Goal: Task Accomplishment & Management: Manage account settings

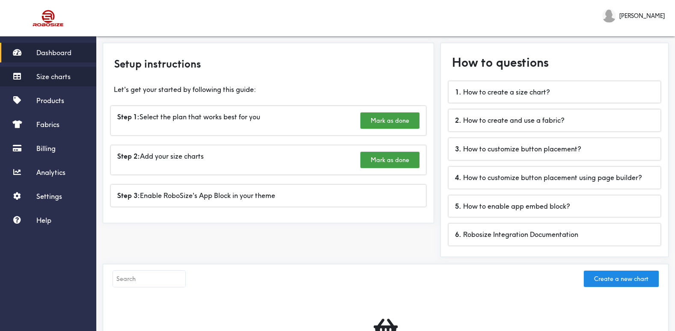
click at [53, 77] on span "Size charts" at bounding box center [53, 76] width 34 height 9
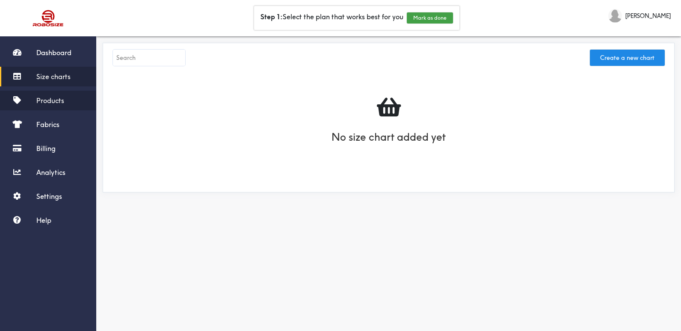
click at [57, 102] on span "Products" at bounding box center [50, 100] width 28 height 9
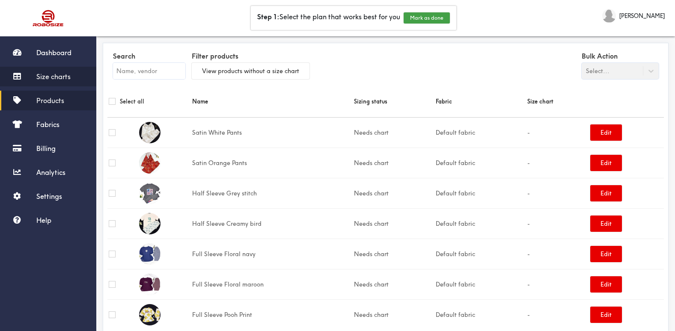
click at [56, 77] on span "Size charts" at bounding box center [53, 76] width 34 height 9
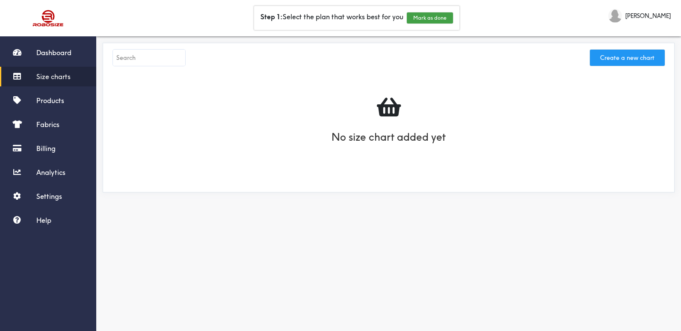
click at [651, 56] on button "Create a new chart" at bounding box center [627, 58] width 75 height 16
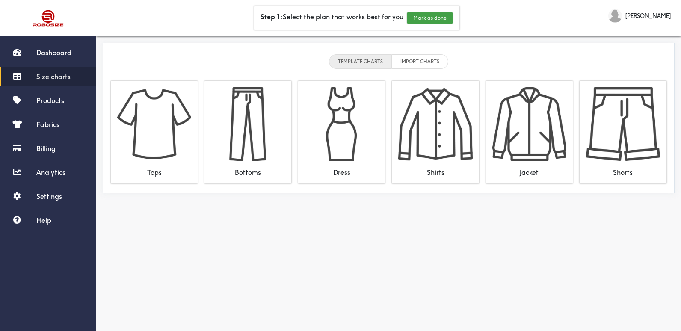
click at [372, 63] on li "TEMPLATE CHARTS" at bounding box center [360, 61] width 63 height 15
click at [427, 57] on li "IMPORT CHARTS" at bounding box center [420, 61] width 57 height 15
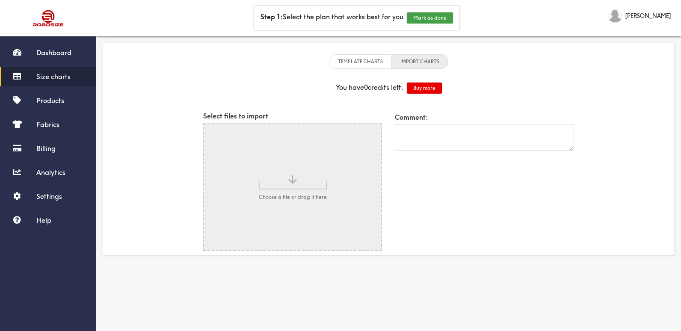
click at [373, 60] on li "TEMPLATE CHARTS" at bounding box center [360, 61] width 63 height 15
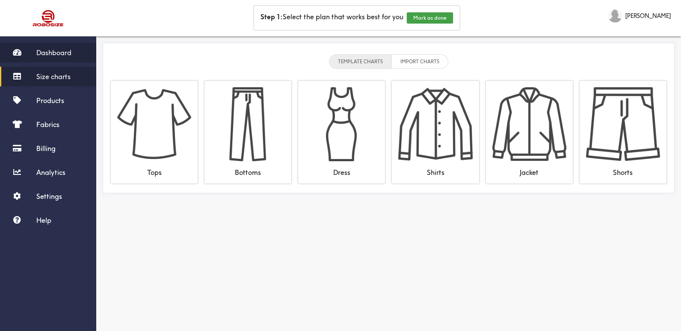
click at [44, 55] on span "Dashboard" at bounding box center [53, 52] width 35 height 9
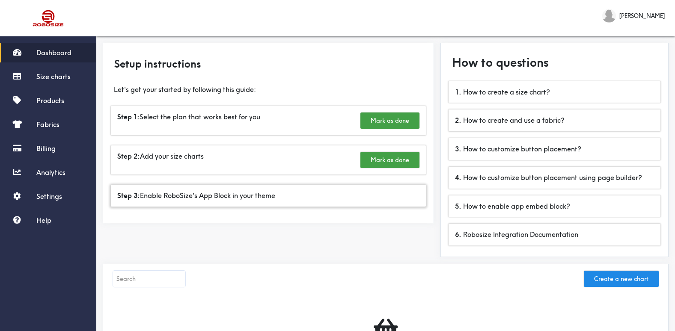
click at [230, 202] on div "Step 3: Enable RoboSize's App Block in your theme" at bounding box center [268, 196] width 315 height 22
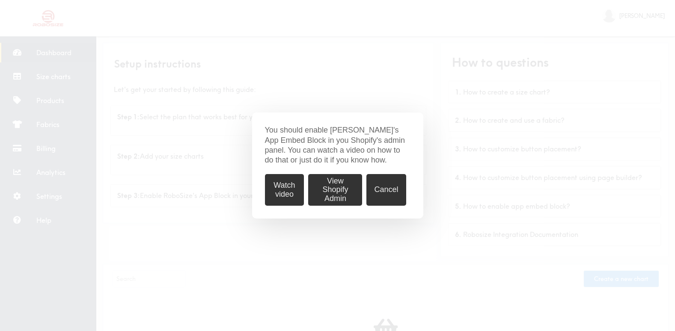
click at [328, 190] on button "View Shopify Admin" at bounding box center [335, 190] width 54 height 32
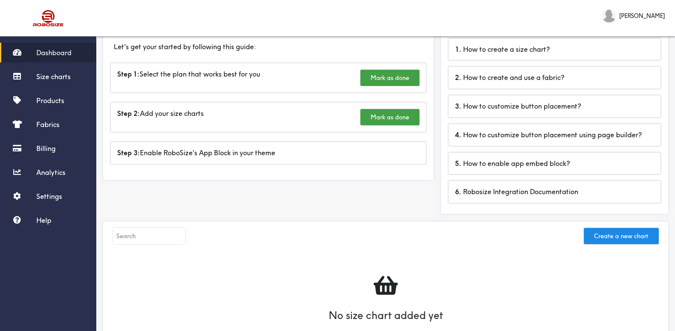
scroll to position [86, 0]
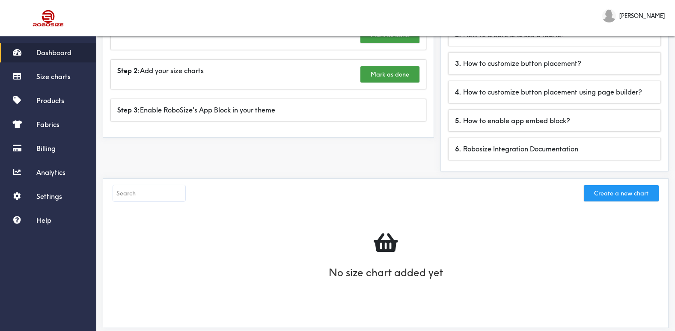
click at [640, 194] on button "Create a new chart" at bounding box center [621, 193] width 75 height 16
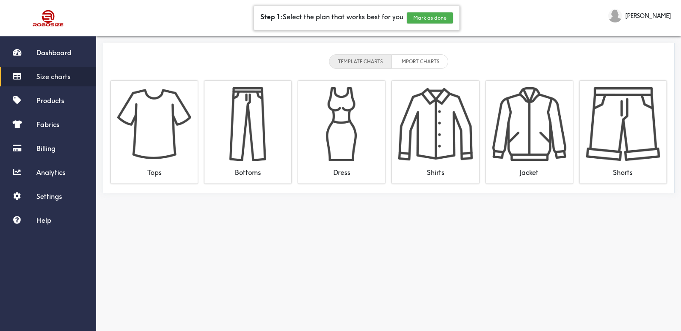
click at [431, 21] on button "Mark as done" at bounding box center [430, 17] width 46 height 11
click at [406, 14] on button "Mark as done" at bounding box center [402, 17] width 46 height 11
click at [439, 17] on button "Mark as done" at bounding box center [437, 17] width 46 height 11
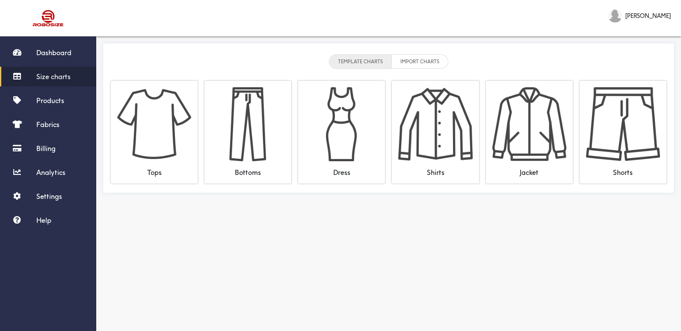
click at [369, 62] on li "TEMPLATE CHARTS" at bounding box center [360, 61] width 63 height 15
click at [48, 101] on span "Products" at bounding box center [50, 100] width 28 height 9
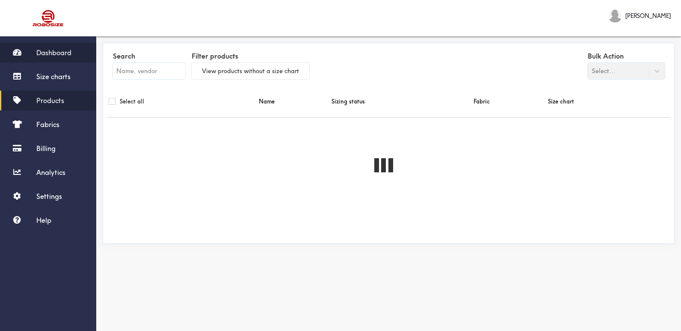
click at [48, 49] on span "Dashboard" at bounding box center [53, 52] width 35 height 9
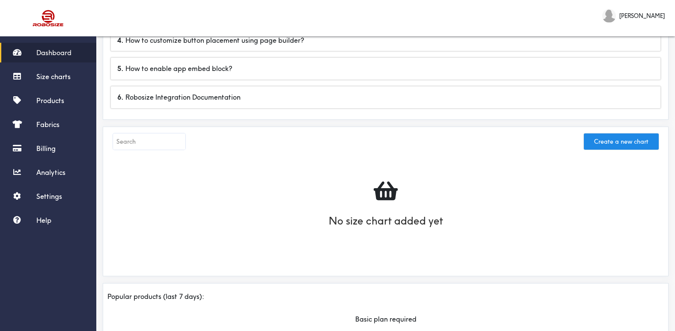
scroll to position [197, 0]
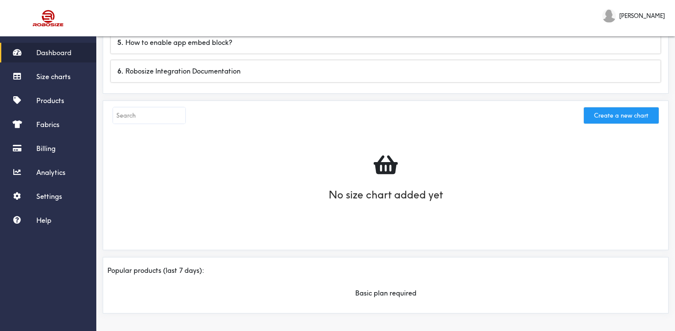
click at [618, 117] on button "Create a new chart" at bounding box center [621, 115] width 75 height 16
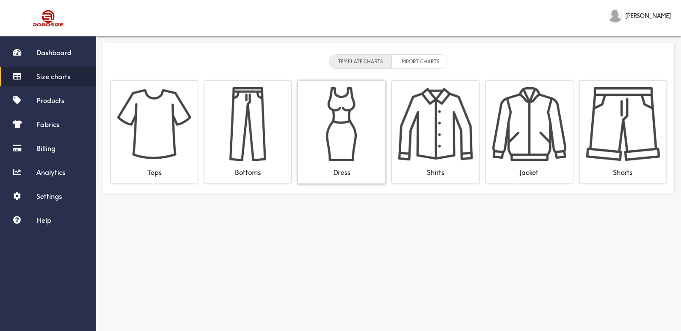
click at [338, 135] on img at bounding box center [342, 124] width 74 height 74
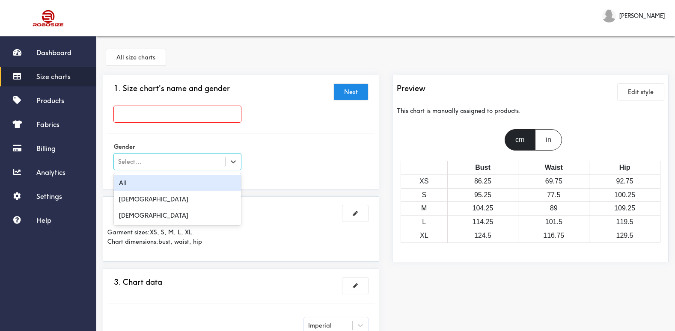
click at [156, 159] on div "Select..." at bounding box center [169, 162] width 111 height 9
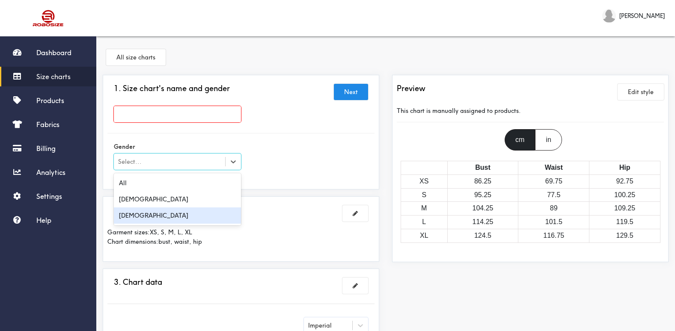
click at [137, 217] on div "[DEMOGRAPHIC_DATA]" at bounding box center [177, 216] width 127 height 16
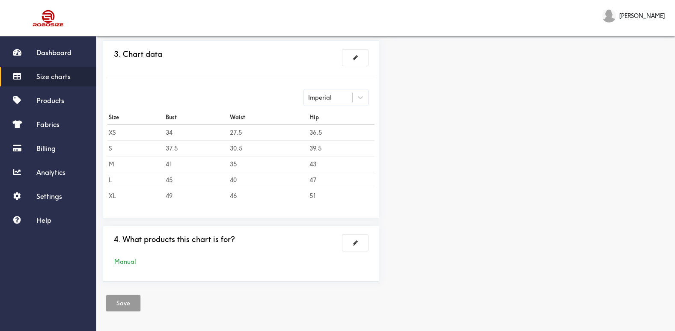
scroll to position [229, 0]
click at [351, 246] on button at bounding box center [355, 243] width 26 height 16
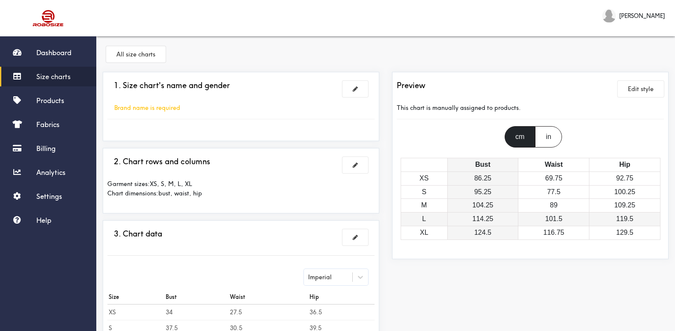
scroll to position [0, 0]
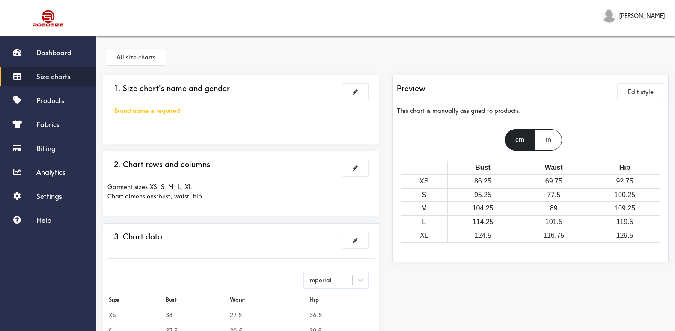
click at [525, 138] on div "cm" at bounding box center [520, 139] width 30 height 21
click at [645, 92] on button "Edit style" at bounding box center [641, 92] width 46 height 16
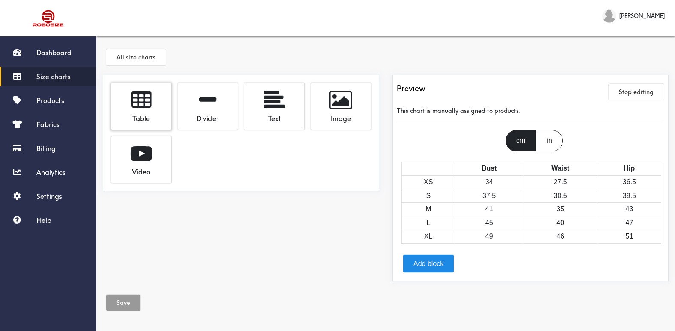
click at [132, 101] on span at bounding box center [141, 99] width 20 height 21
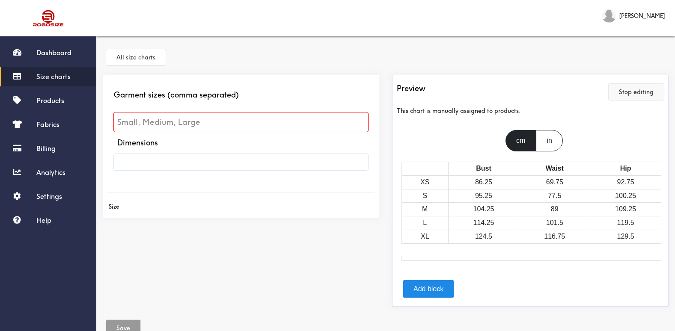
click at [632, 92] on button "Stop editing" at bounding box center [636, 92] width 55 height 16
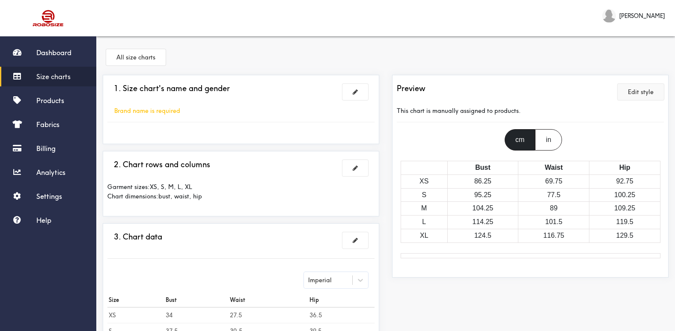
click at [640, 96] on button "Edit style" at bounding box center [641, 92] width 46 height 16
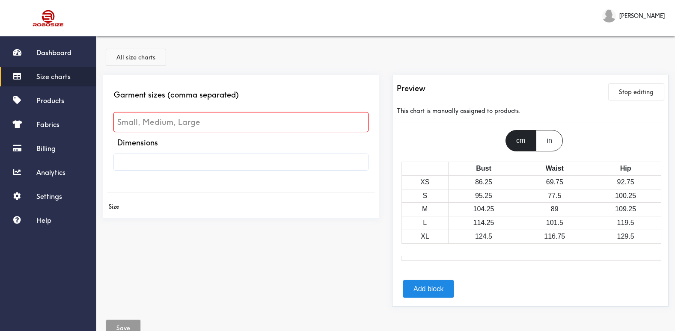
click at [146, 53] on button "All size charts" at bounding box center [135, 57] width 59 height 16
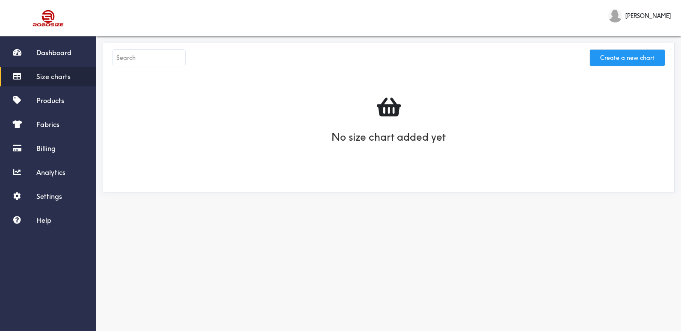
click at [641, 57] on button "Create a new chart" at bounding box center [627, 58] width 75 height 16
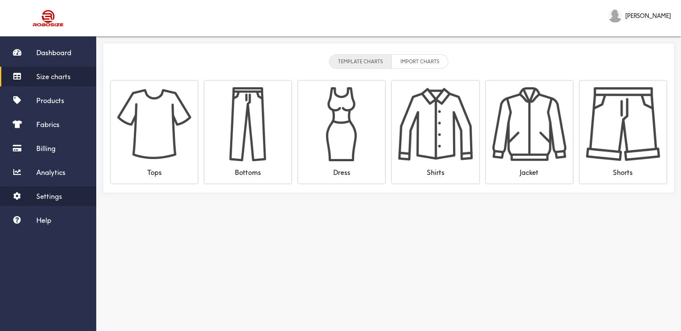
click at [48, 199] on span "Settings" at bounding box center [49, 196] width 26 height 9
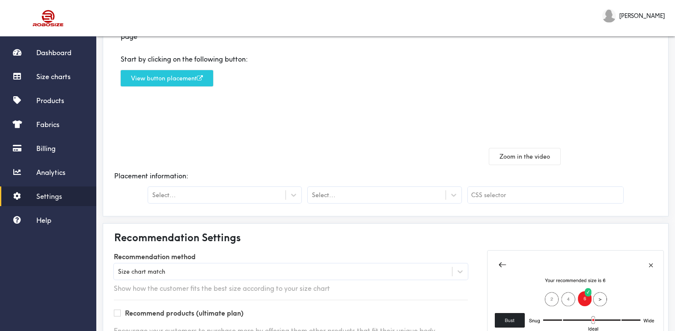
scroll to position [128, 0]
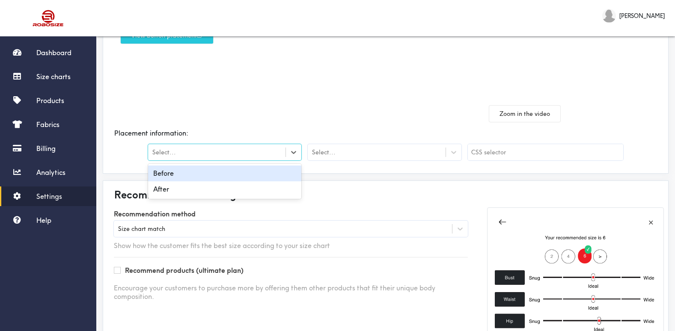
click at [256, 149] on div "Select..." at bounding box center [216, 152] width 137 height 9
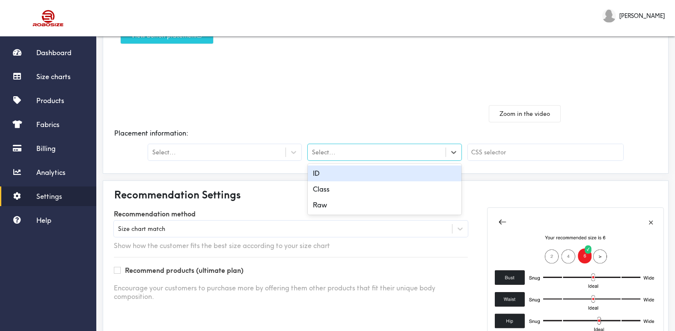
click at [366, 151] on div "Select..." at bounding box center [376, 152] width 137 height 9
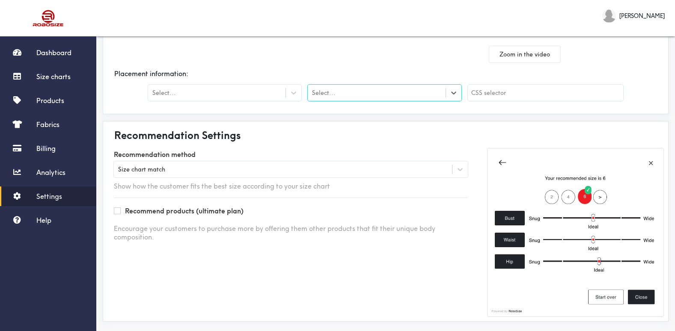
scroll to position [196, 0]
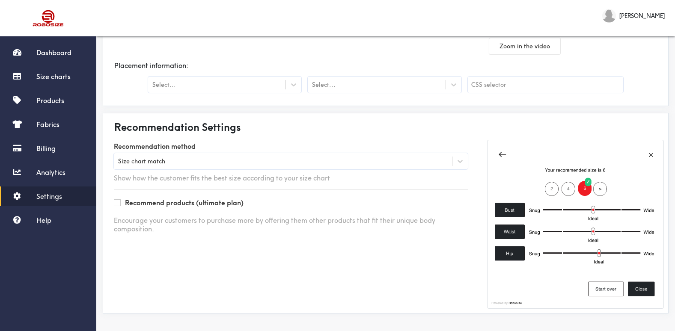
click at [123, 203] on div "Recommend products (ultimate plan)" at bounding box center [291, 203] width 354 height 9
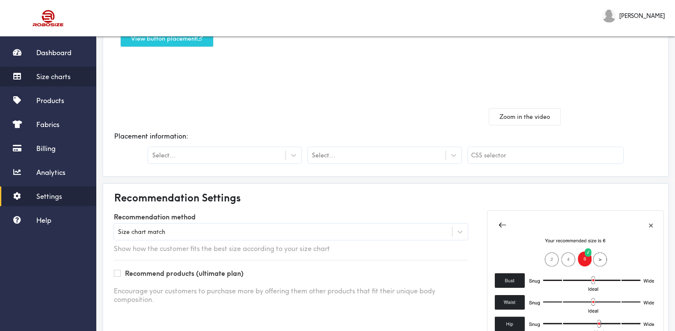
scroll to position [110, 0]
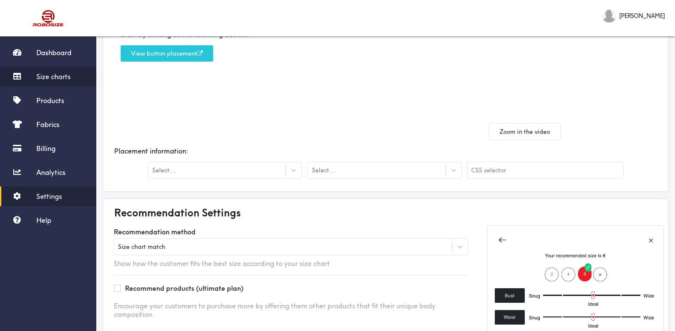
click at [39, 69] on link "Size charts" at bounding box center [48, 77] width 96 height 20
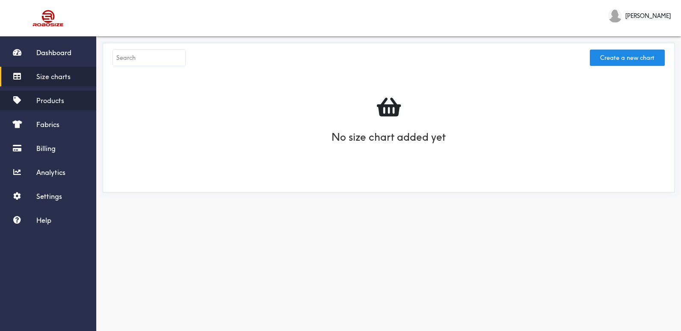
click at [45, 98] on span "Products" at bounding box center [50, 100] width 28 height 9
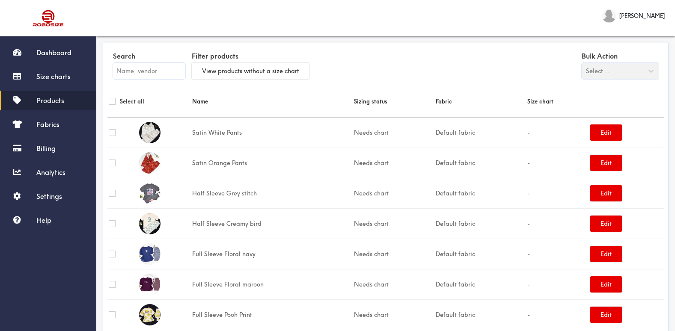
click at [113, 97] on div "Select all" at bounding box center [149, 101] width 81 height 9
click at [110, 102] on input "checkbox" at bounding box center [112, 101] width 7 height 7
checkbox input "true"
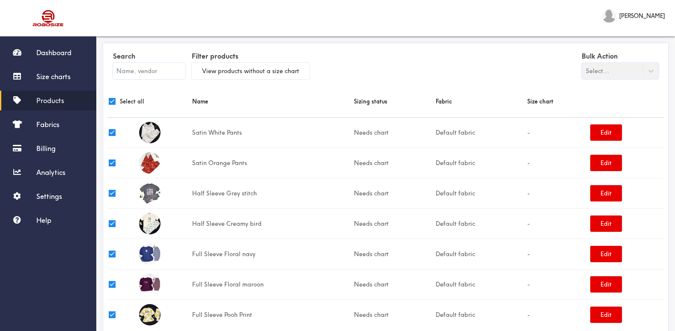
checkbox input "true"
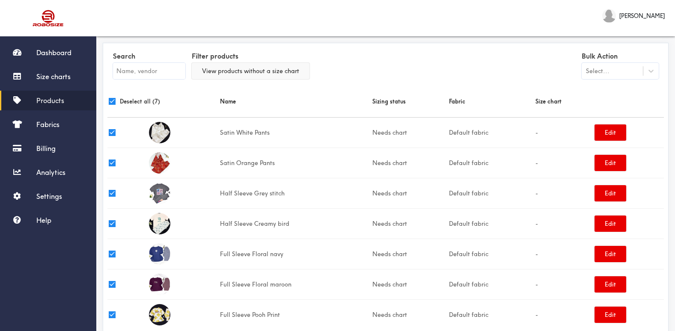
click at [256, 72] on button "View products without a size chart" at bounding box center [251, 71] width 118 height 16
click at [241, 71] on button "View all products" at bounding box center [227, 71] width 70 height 16
click at [109, 101] on input "checkbox" at bounding box center [112, 101] width 7 height 7
checkbox input "false"
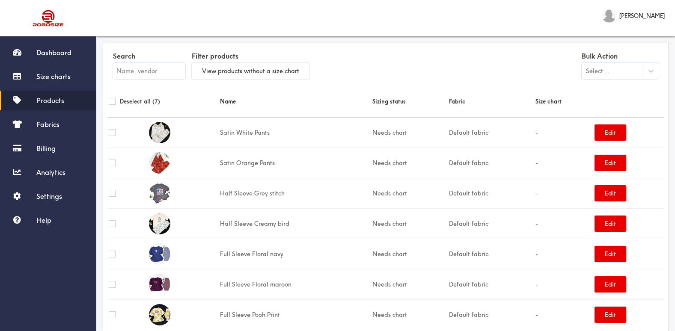
checkbox input "false"
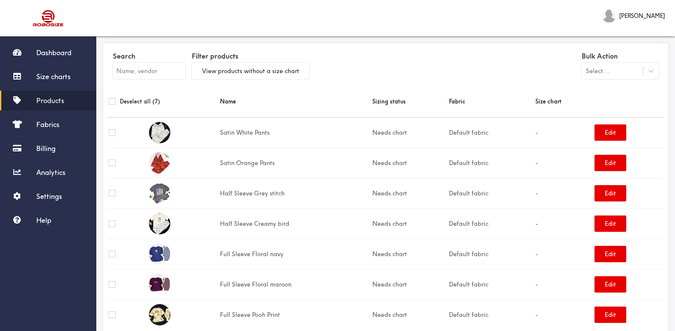
checkbox input "false"
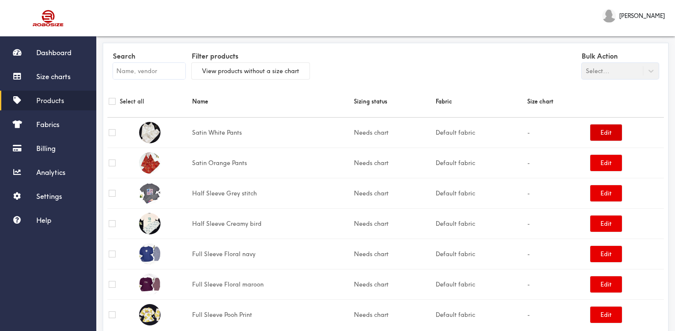
click at [598, 130] on button "Edit" at bounding box center [606, 133] width 32 height 16
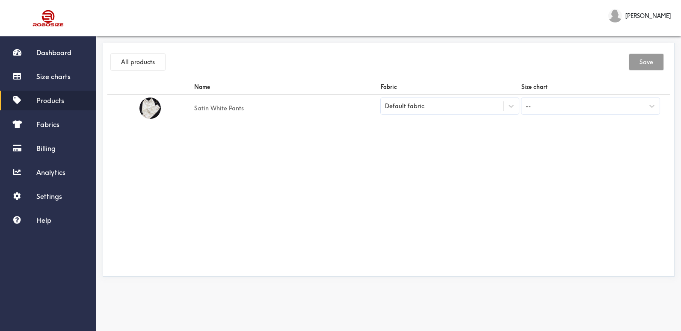
click at [589, 107] on div "--" at bounding box center [583, 106] width 122 height 15
click at [54, 72] on span "Size charts" at bounding box center [53, 76] width 34 height 9
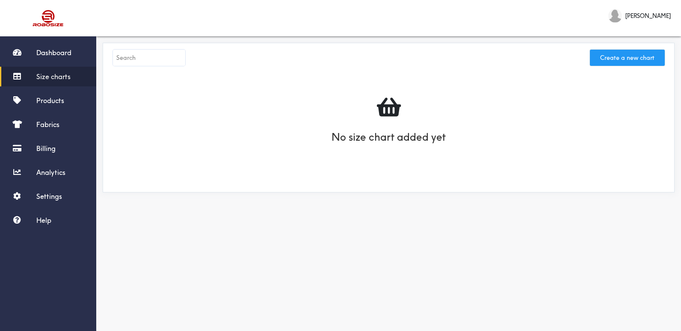
click at [645, 53] on button "Create a new chart" at bounding box center [627, 58] width 75 height 16
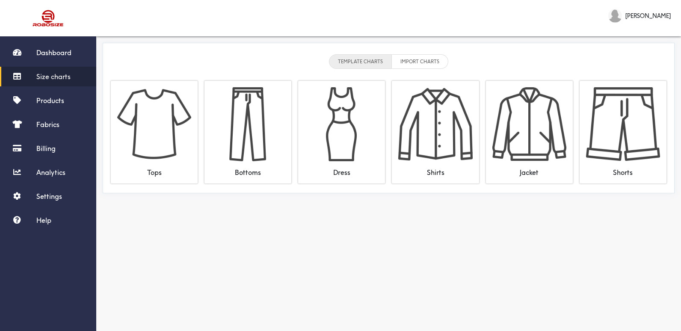
click at [360, 58] on li "TEMPLATE CHARTS" at bounding box center [360, 61] width 63 height 15
click at [357, 64] on li "TEMPLATE CHARTS" at bounding box center [360, 61] width 63 height 15
click at [416, 63] on li "IMPORT CHARTS" at bounding box center [420, 61] width 57 height 15
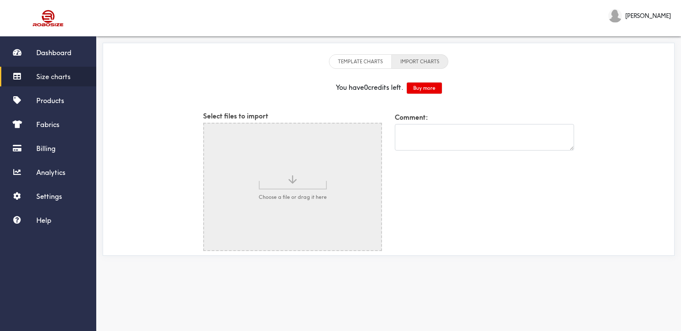
click at [289, 183] on input "file" at bounding box center [292, 187] width 177 height 127
click at [416, 57] on li "IMPORT CHARTS" at bounding box center [420, 61] width 57 height 15
click at [354, 52] on div "TEMPLATE CHARTS IMPORT CHARTS" at bounding box center [388, 62] width 563 height 28
click at [365, 68] on li "TEMPLATE CHARTS" at bounding box center [360, 61] width 63 height 15
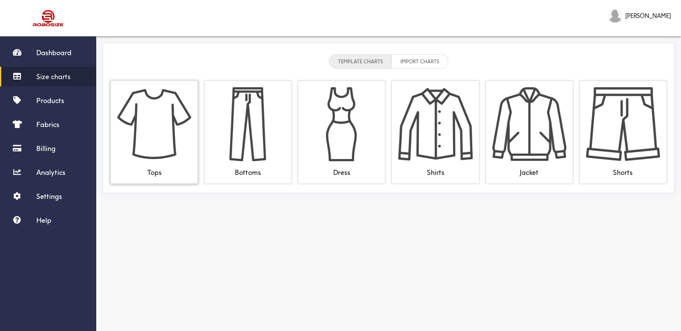
click at [159, 135] on img at bounding box center [154, 124] width 74 height 74
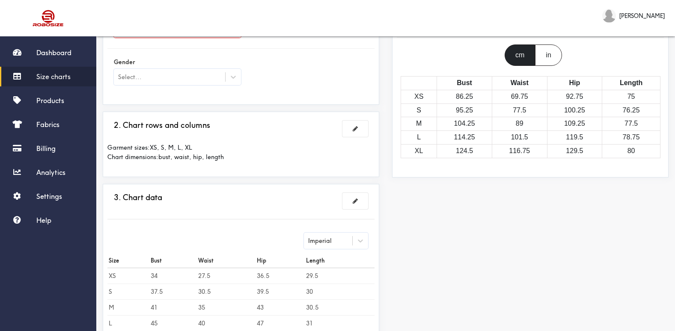
scroll to position [86, 0]
click at [357, 127] on span at bounding box center [355, 128] width 5 height 6
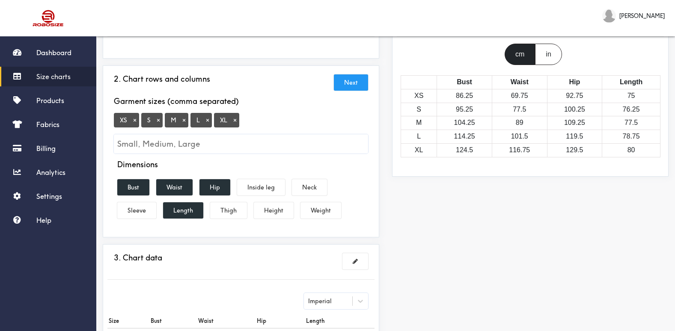
click at [128, 121] on span "XS ×" at bounding box center [126, 120] width 25 height 15
click at [135, 119] on button "×" at bounding box center [135, 120] width 9 height 8
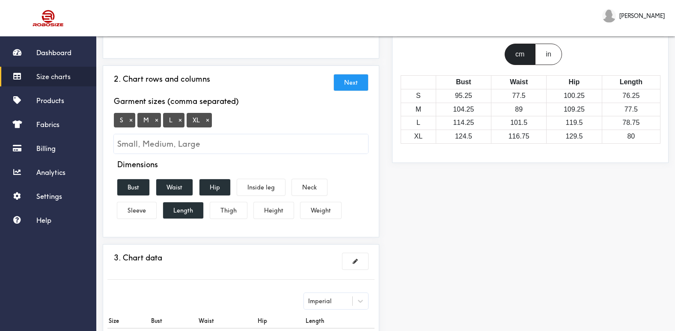
click at [130, 121] on button "×" at bounding box center [131, 120] width 9 height 8
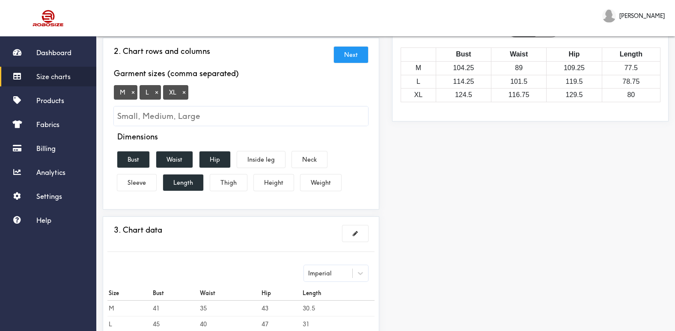
scroll to position [128, 0]
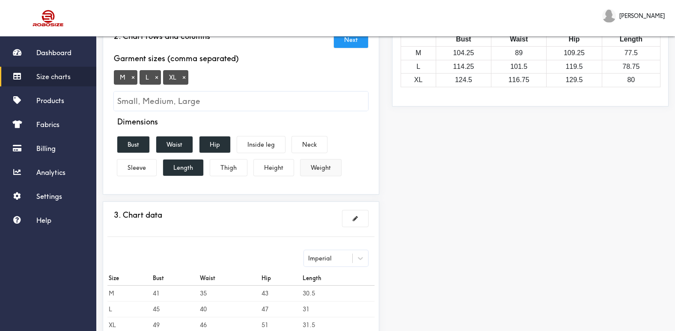
click at [319, 171] on button "Weight" at bounding box center [320, 168] width 41 height 16
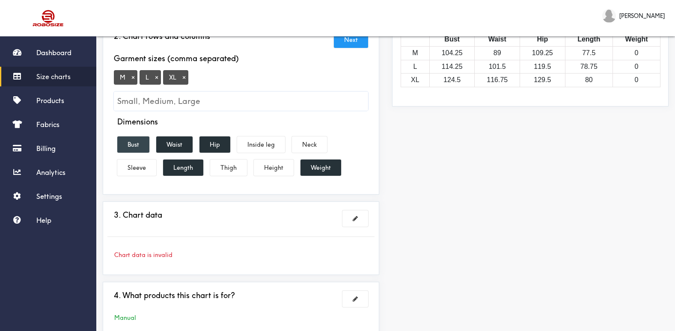
click at [134, 143] on button "Bust" at bounding box center [133, 145] width 32 height 16
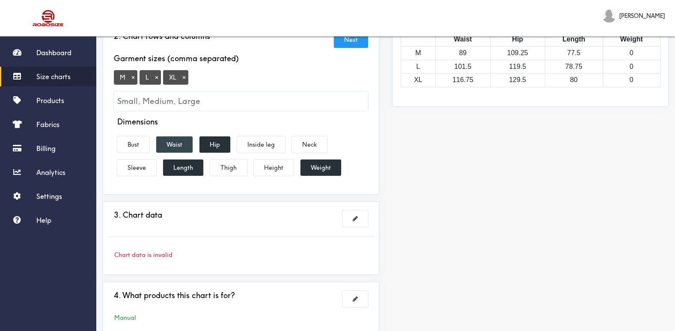
click at [177, 143] on button "Waist" at bounding box center [174, 145] width 36 height 16
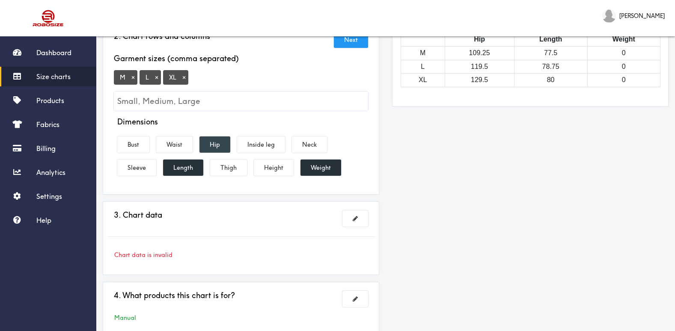
click at [217, 141] on button "Hip" at bounding box center [214, 145] width 31 height 16
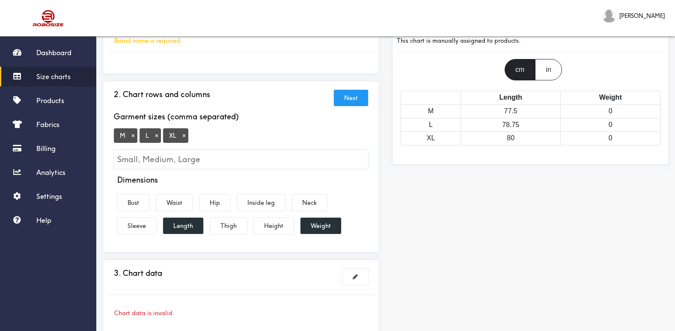
scroll to position [86, 0]
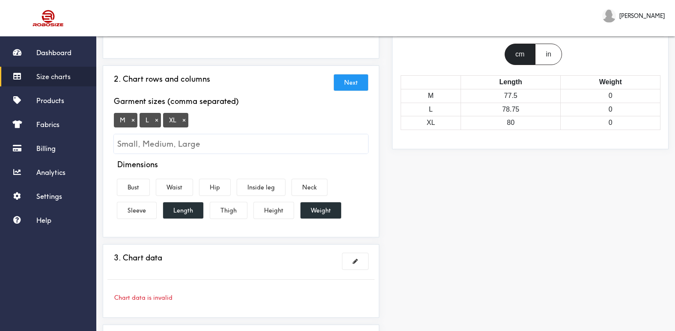
click at [201, 141] on input "Small, Medium, Large" at bounding box center [241, 143] width 254 height 19
type input "2XL"
click at [267, 112] on div "Garment sizes (comma separated)" at bounding box center [241, 105] width 254 height 16
click at [174, 145] on input "2XL" at bounding box center [241, 143] width 254 height 19
click at [161, 140] on input "2XL" at bounding box center [241, 143] width 254 height 19
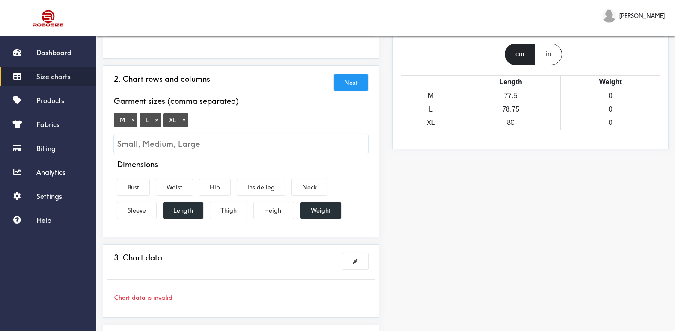
click at [209, 142] on input "Small, Medium, Large" at bounding box center [241, 143] width 254 height 19
click at [132, 121] on button "×" at bounding box center [133, 120] width 9 height 8
click at [132, 121] on button "×" at bounding box center [131, 120] width 9 height 8
click at [132, 121] on button "×" at bounding box center [135, 120] width 9 height 8
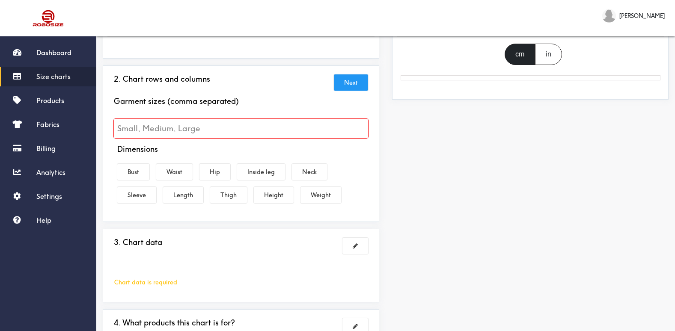
click at [149, 128] on input "Small, Medium, Large" at bounding box center [241, 128] width 254 height 19
type input "Medium"
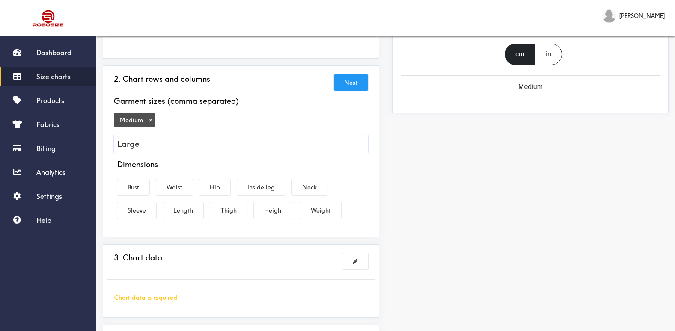
click at [149, 122] on button "×" at bounding box center [150, 120] width 9 height 8
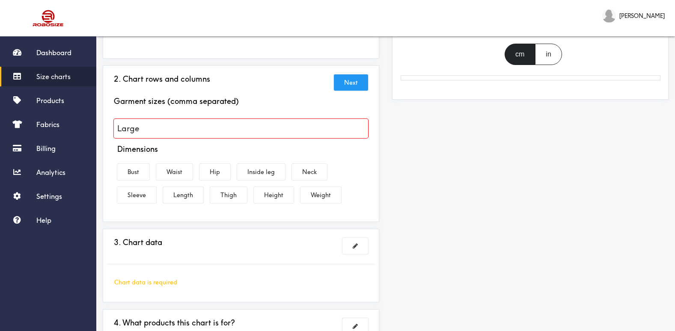
click at [143, 131] on input "Large" at bounding box center [241, 128] width 254 height 19
type input "M"
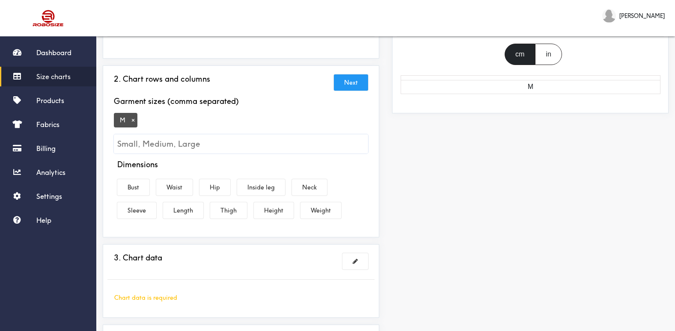
click at [170, 146] on input "Small, Medium, Large" at bounding box center [241, 143] width 254 height 19
type input "L"
click at [170, 146] on input "Small, Medium, Large" at bounding box center [241, 143] width 254 height 19
type input "XL"
click at [170, 146] on input "Small, Medium, Large" at bounding box center [241, 143] width 254 height 19
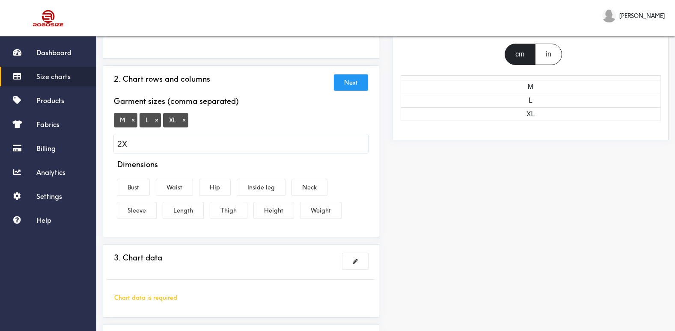
type input "2XL"
click at [274, 214] on button "Height" at bounding box center [274, 210] width 40 height 16
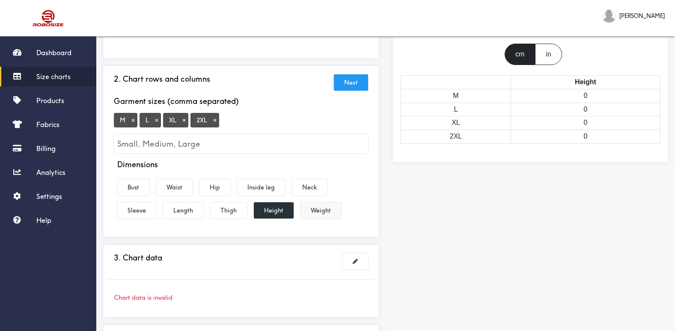
click at [313, 210] on button "Weight" at bounding box center [320, 210] width 41 height 16
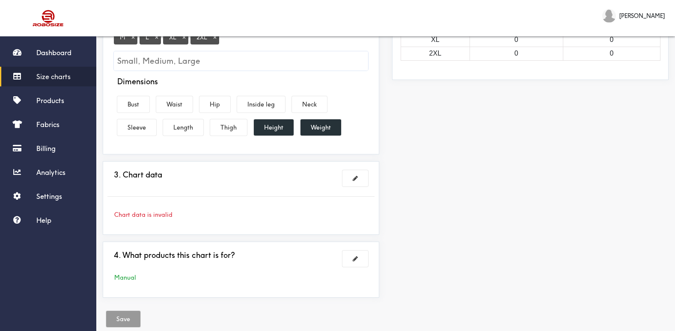
scroll to position [171, 0]
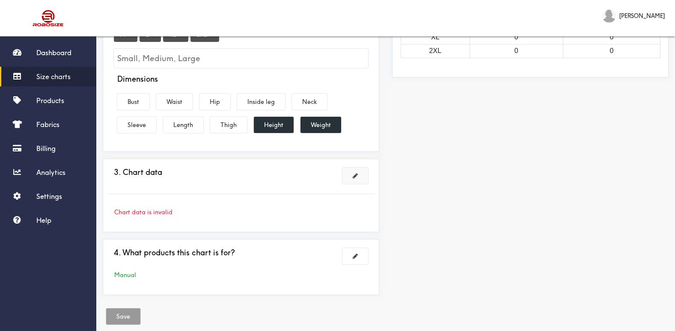
click at [358, 172] on button at bounding box center [355, 176] width 26 height 16
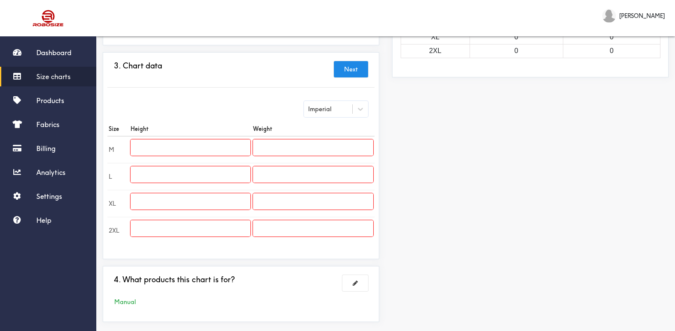
click at [190, 153] on input "text" at bounding box center [191, 148] width 120 height 16
click at [274, 148] on input "text" at bounding box center [313, 148] width 120 height 16
click at [166, 149] on input "text" at bounding box center [191, 148] width 120 height 16
click at [299, 148] on input "text" at bounding box center [313, 148] width 120 height 16
type input "5"
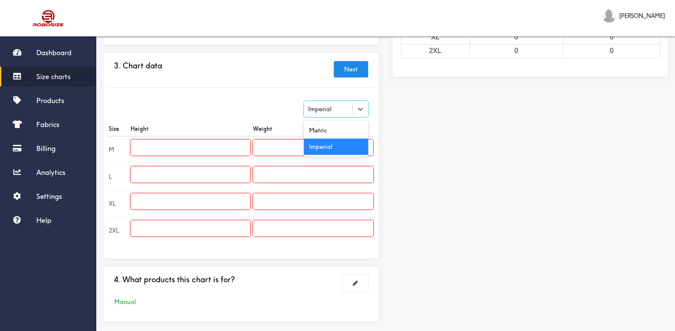
click at [340, 107] on div "Imperial" at bounding box center [328, 109] width 48 height 9
click at [341, 132] on div "Metric" at bounding box center [336, 130] width 64 height 16
click at [287, 146] on input "text" at bounding box center [313, 148] width 120 height 16
click at [174, 150] on input "text" at bounding box center [191, 148] width 120 height 16
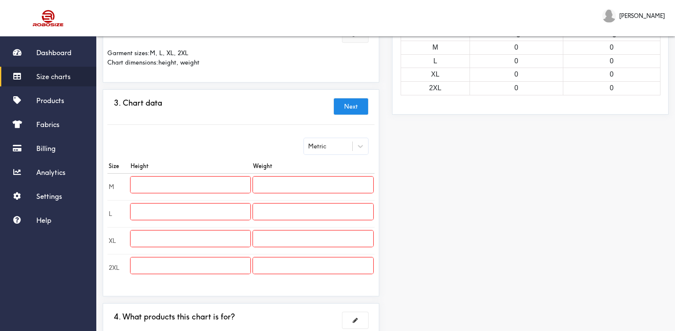
scroll to position [126, 0]
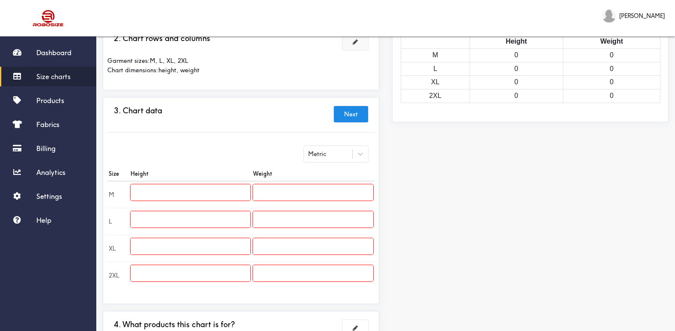
click at [330, 154] on div "Metric" at bounding box center [328, 154] width 48 height 9
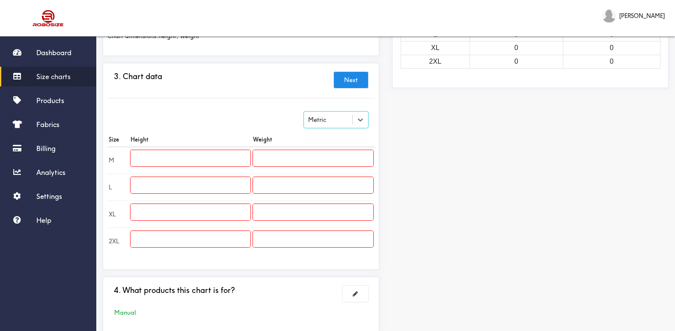
scroll to position [212, 0]
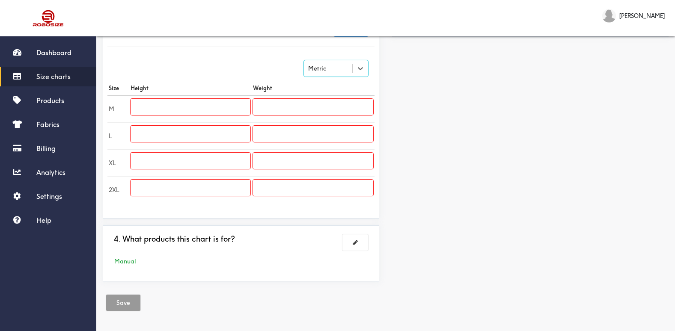
click at [173, 106] on input "text" at bounding box center [191, 107] width 120 height 16
type input "160"
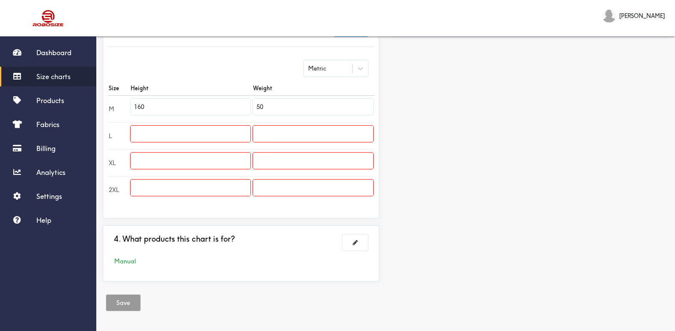
type input "50"
click at [160, 112] on input "160" at bounding box center [191, 107] width 120 height 16
type input "155"
click at [167, 134] on input "text" at bounding box center [191, 134] width 120 height 16
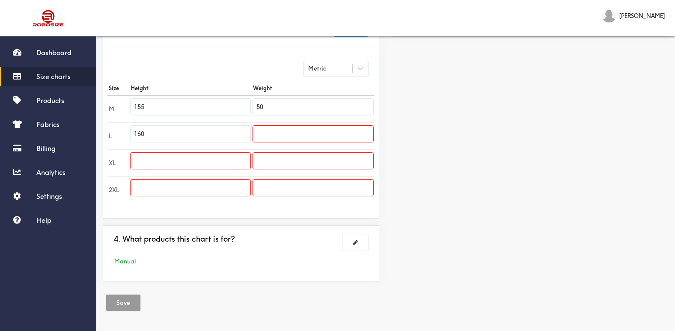
type input "160"
click at [312, 133] on input "text" at bounding box center [313, 134] width 120 height 16
click at [312, 133] on input "60" at bounding box center [313, 134] width 120 height 16
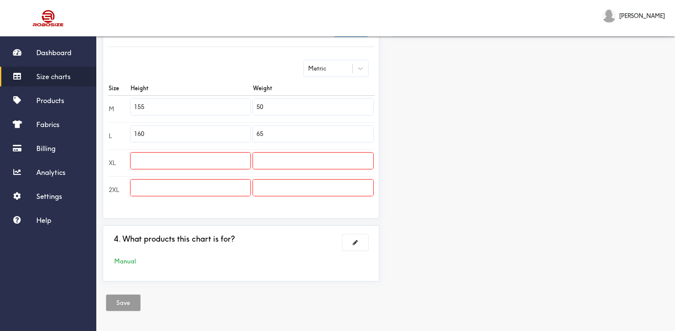
type input "65"
click at [188, 159] on input "text" at bounding box center [191, 161] width 120 height 16
type input "165"
click at [304, 162] on input "text" at bounding box center [313, 161] width 120 height 16
type input "75"
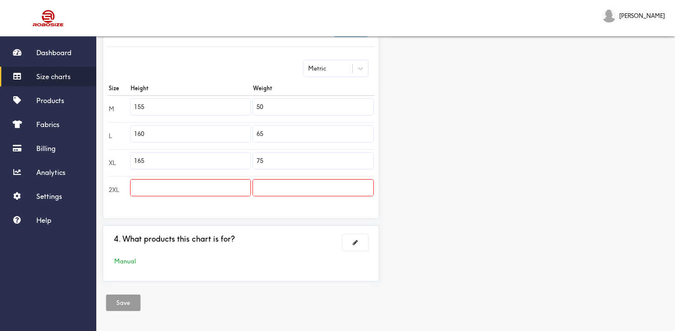
click at [183, 184] on input "text" at bounding box center [191, 188] width 120 height 16
type input "170"
click at [314, 184] on input "text" at bounding box center [313, 188] width 120 height 16
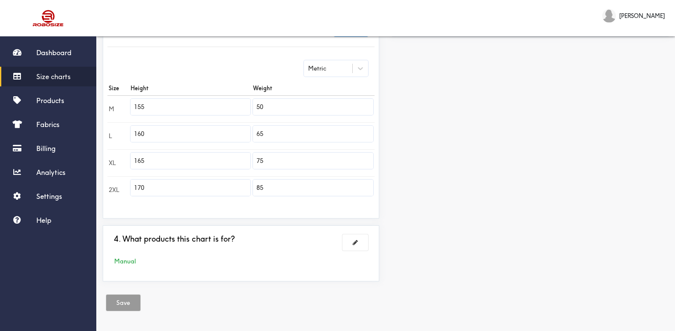
type input "85"
click at [485, 185] on div "Preview Edit style This chart is manually assigned to products. cm in Height We…" at bounding box center [530, 75] width 289 height 425
click at [362, 241] on button at bounding box center [355, 243] width 26 height 16
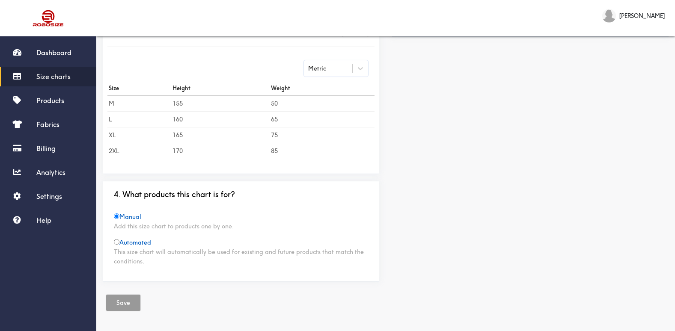
click at [116, 244] on input "radio" at bounding box center [117, 242] width 6 height 6
radio input "true"
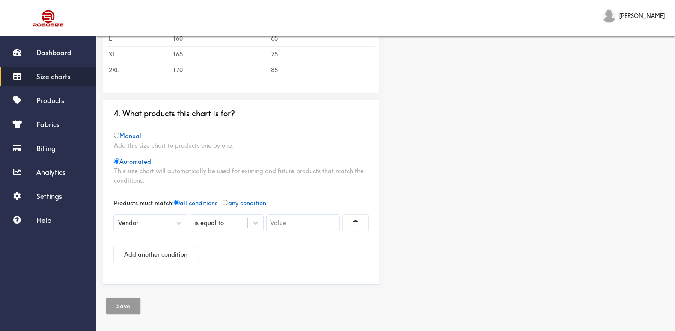
scroll to position [296, 0]
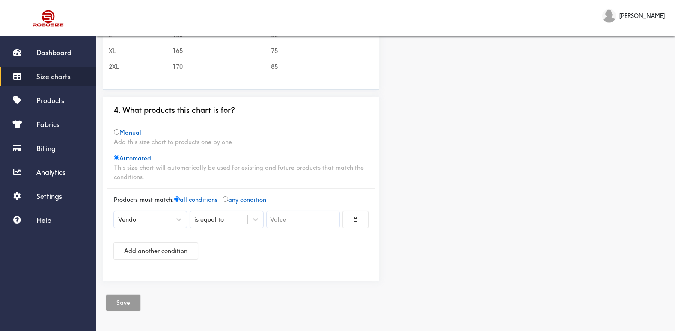
click at [279, 219] on input "text" at bounding box center [303, 219] width 73 height 16
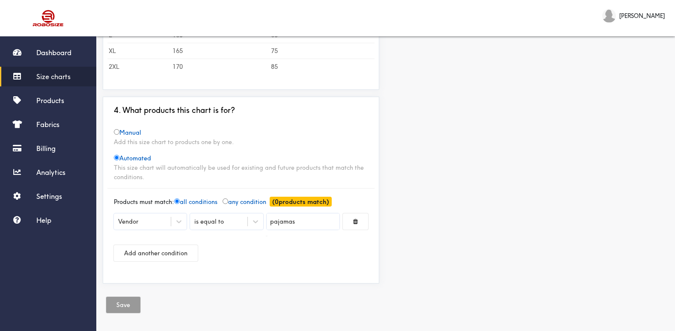
type input "pajamas"
click at [507, 249] on div at bounding box center [337, 165] width 675 height 331
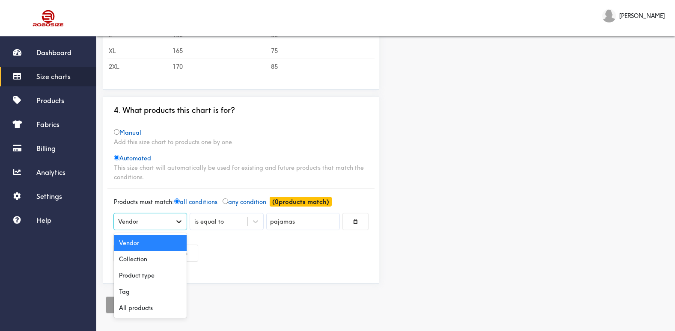
click at [173, 223] on div at bounding box center [178, 221] width 15 height 15
click at [437, 199] on div "Preview Edit style This chart is automatically used for products. cm in Height …" at bounding box center [530, 35] width 289 height 512
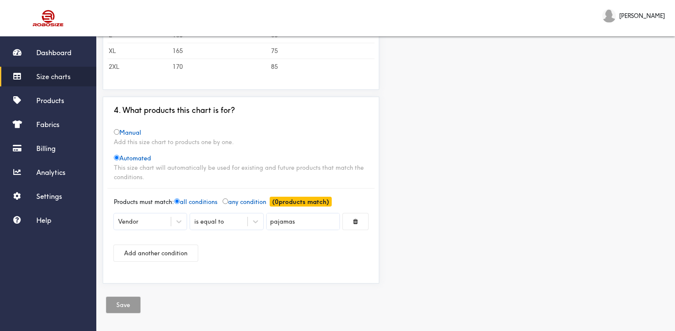
click at [395, 184] on div "Preview Edit style This chart is automatically used for products. cm in Height …" at bounding box center [530, 35] width 289 height 512
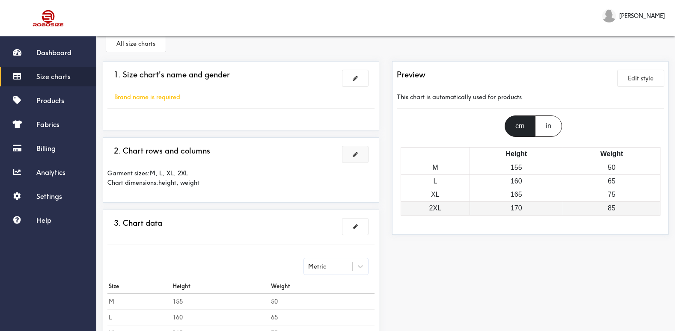
scroll to position [0, 0]
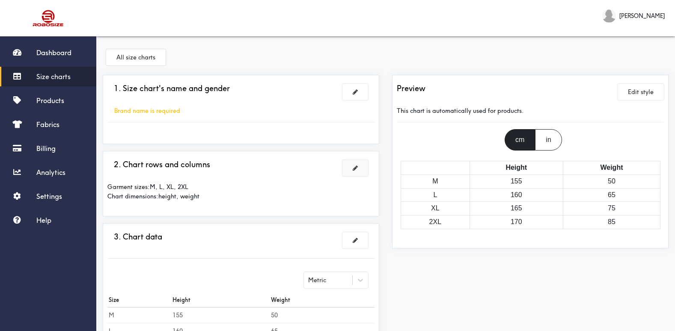
click at [388, 83] on div "Preview Edit style This chart is automatically used for products. cm in Height …" at bounding box center [530, 331] width 289 height 512
click at [359, 90] on button at bounding box center [355, 92] width 26 height 16
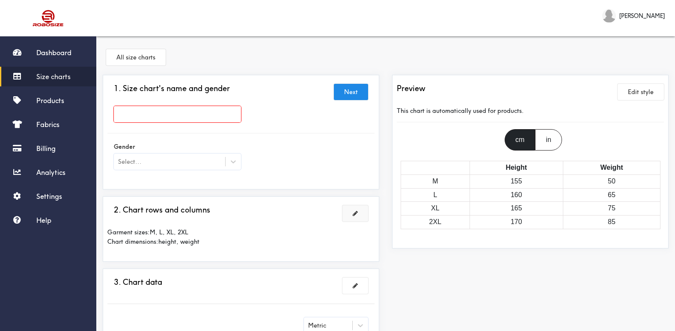
click at [202, 122] on input "text" at bounding box center [177, 114] width 127 height 16
type input "Fenale"
click at [170, 119] on div at bounding box center [337, 165] width 675 height 331
click at [170, 119] on input "Fenale" at bounding box center [177, 114] width 127 height 16
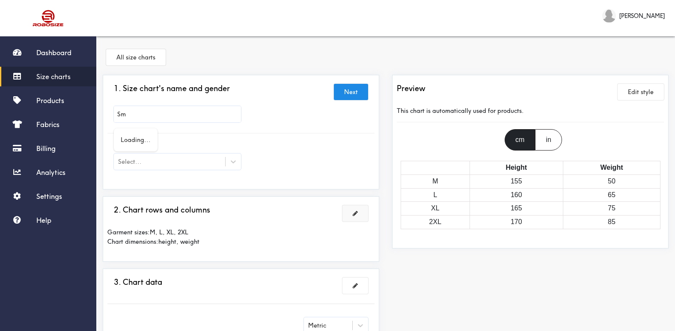
type input "S"
click at [170, 119] on input "text" at bounding box center [177, 114] width 127 height 16
type input "General Size Chart"
click at [155, 161] on div at bounding box center [337, 165] width 675 height 331
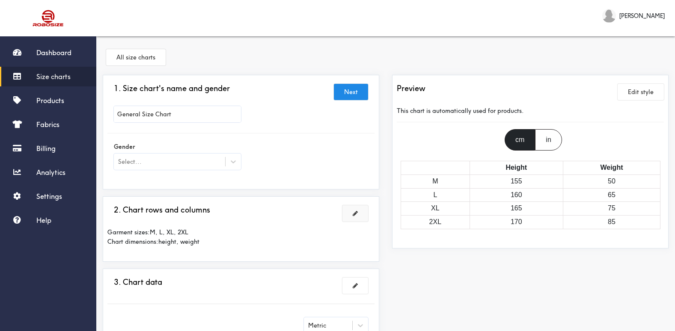
click at [155, 161] on div "Select..." at bounding box center [169, 162] width 111 height 9
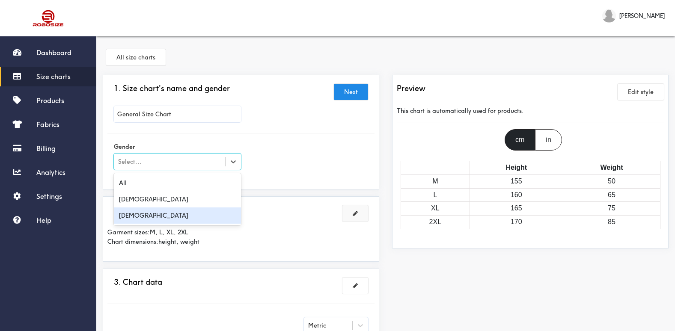
click at [149, 214] on div "[DEMOGRAPHIC_DATA]" at bounding box center [177, 216] width 127 height 16
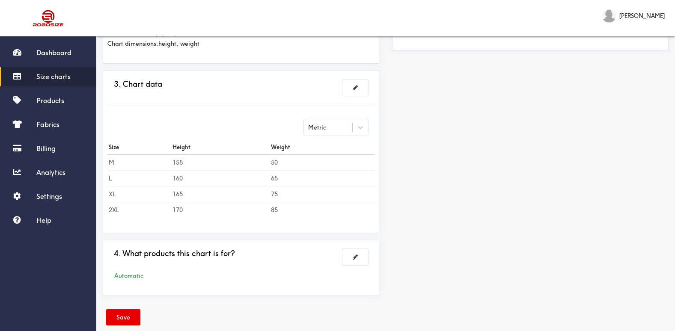
scroll to position [213, 0]
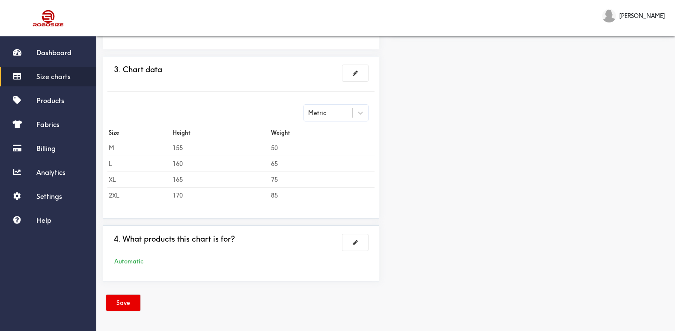
click at [181, 143] on td "155" at bounding box center [220, 148] width 98 height 16
click at [183, 145] on td "155" at bounding box center [220, 148] width 98 height 16
click at [357, 76] on span at bounding box center [355, 73] width 5 height 6
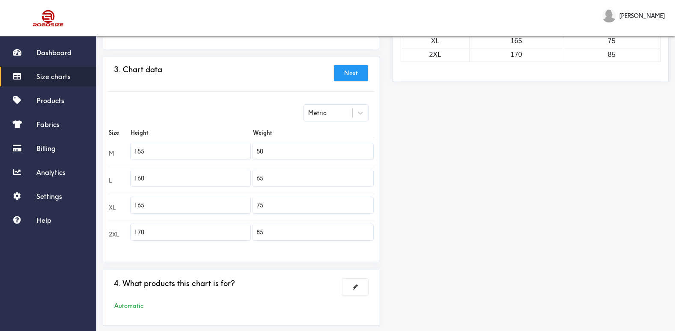
click at [175, 146] on input "155" at bounding box center [191, 151] width 120 height 16
type input "+155"
click at [173, 179] on input "160" at bounding box center [191, 178] width 120 height 16
type input "+160"
click at [159, 211] on input "165" at bounding box center [191, 205] width 120 height 16
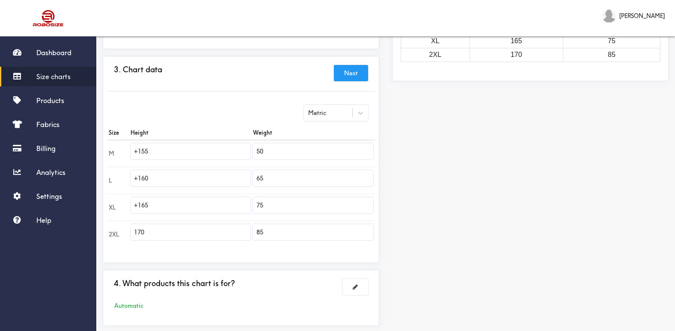
type input "+165"
click at [147, 234] on input "170" at bounding box center [191, 232] width 120 height 16
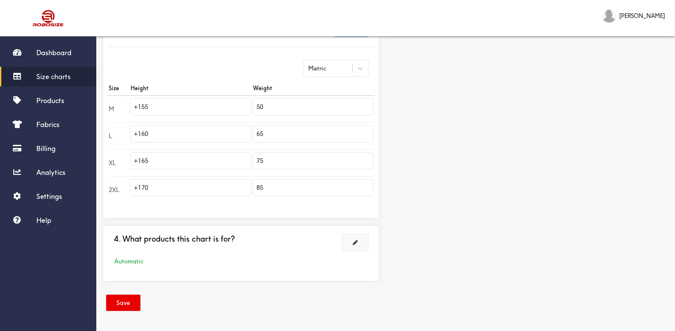
type input "+170"
click at [356, 242] on span at bounding box center [355, 243] width 5 height 6
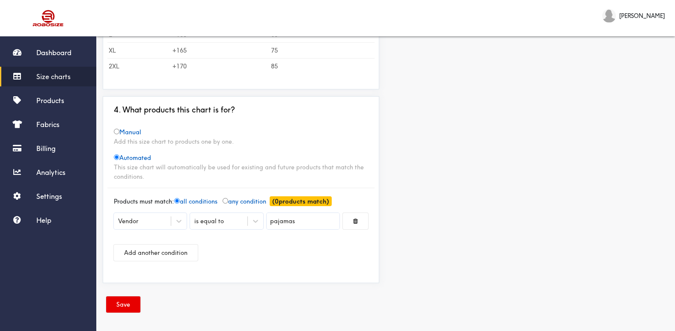
scroll to position [299, 0]
click at [295, 214] on input "pajamas" at bounding box center [303, 219] width 73 height 16
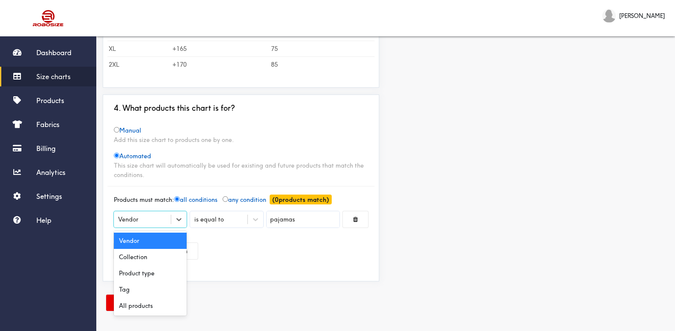
click at [153, 218] on div "Vendor" at bounding box center [142, 219] width 57 height 9
click at [139, 289] on div "Tag" at bounding box center [150, 290] width 73 height 16
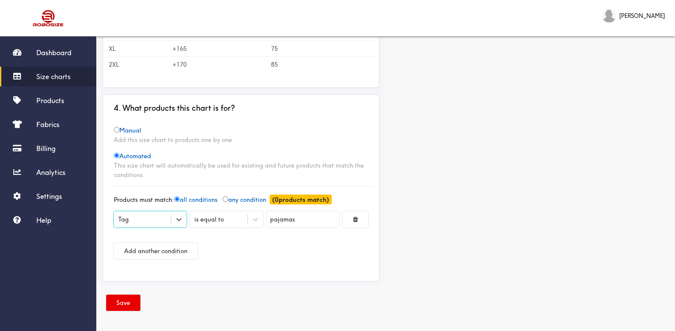
click at [302, 218] on input "pajamas" at bounding box center [303, 219] width 73 height 16
type input "r"
type input "general size"
click at [230, 198] on div at bounding box center [337, 165] width 675 height 331
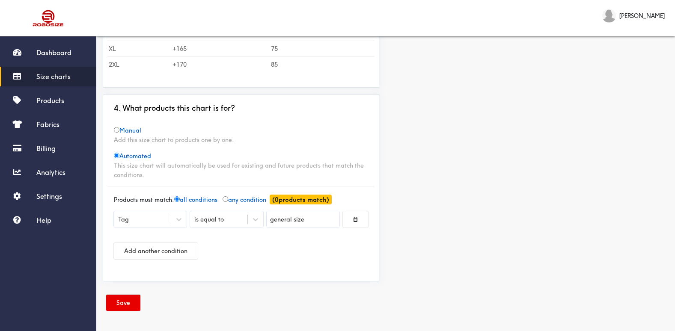
click at [116, 131] on input "radio" at bounding box center [117, 130] width 6 height 6
radio input "true"
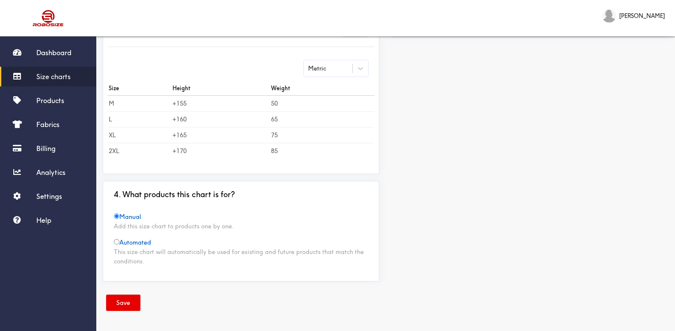
scroll to position [212, 0]
click at [125, 300] on button "Save" at bounding box center [123, 303] width 34 height 16
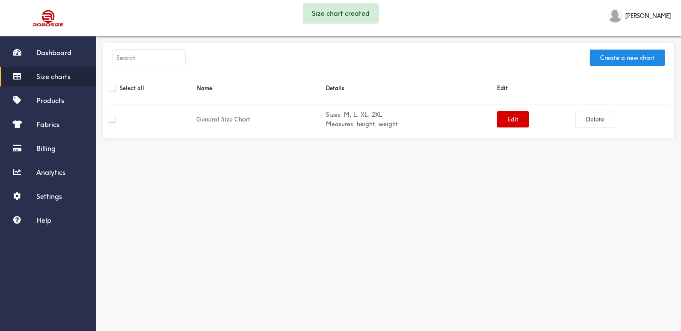
click at [514, 114] on button "Edit" at bounding box center [513, 119] width 32 height 16
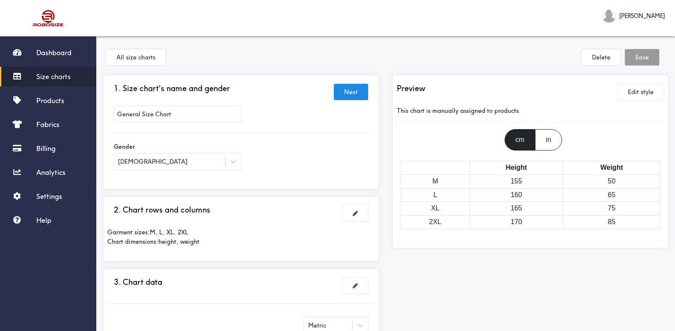
click at [553, 145] on div "in" at bounding box center [548, 139] width 27 height 21
click at [515, 139] on div "cm" at bounding box center [520, 139] width 30 height 21
click at [549, 137] on div "in" at bounding box center [548, 139] width 27 height 21
click at [513, 135] on div "cm" at bounding box center [520, 139] width 30 height 21
click at [645, 93] on button "Edit style" at bounding box center [641, 92] width 46 height 16
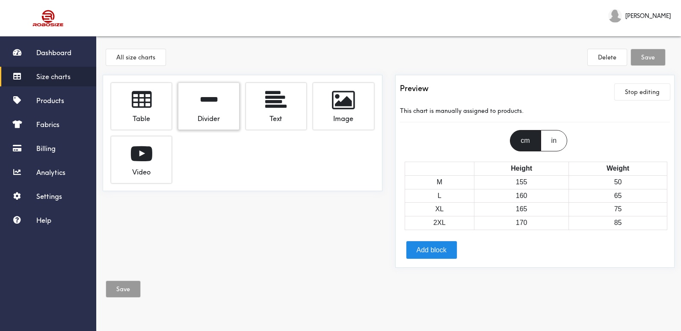
click at [199, 105] on div at bounding box center [209, 99] width 48 height 21
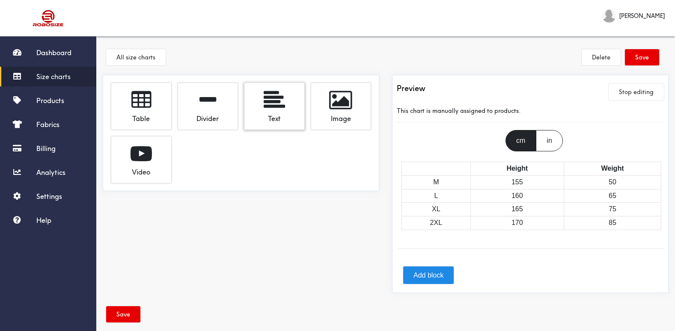
click at [268, 109] on span at bounding box center [274, 99] width 21 height 21
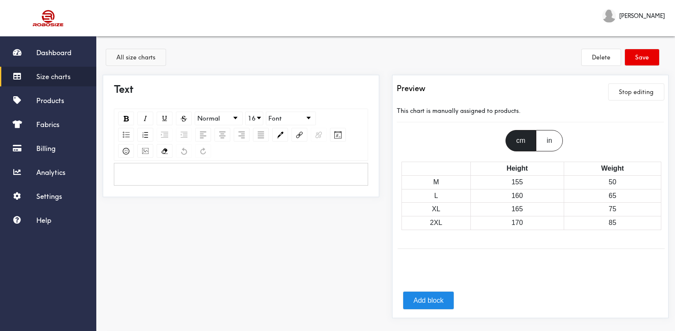
click at [121, 62] on button "All size charts" at bounding box center [135, 57] width 59 height 16
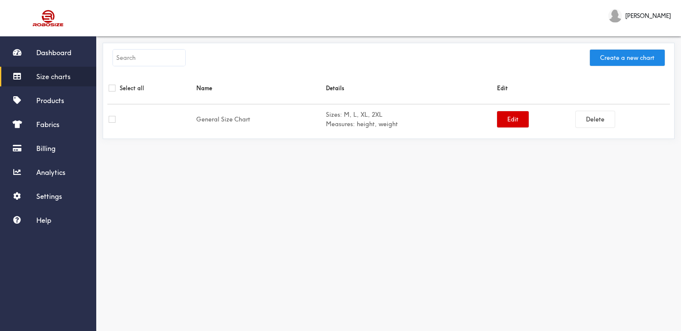
click at [518, 112] on button "Edit" at bounding box center [513, 119] width 32 height 16
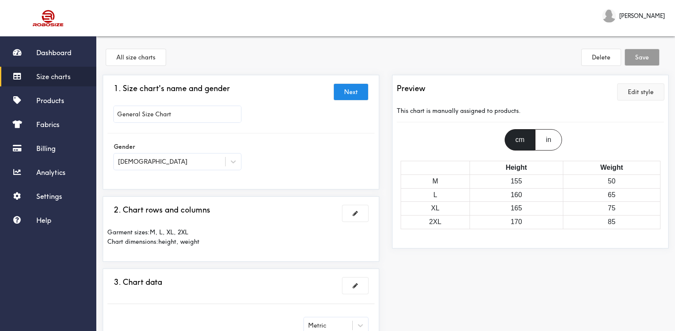
click at [634, 93] on button "Edit style" at bounding box center [641, 92] width 46 height 16
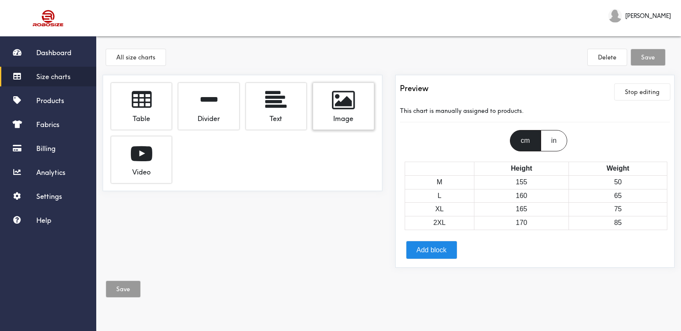
click at [329, 111] on div "Image" at bounding box center [344, 117] width 48 height 12
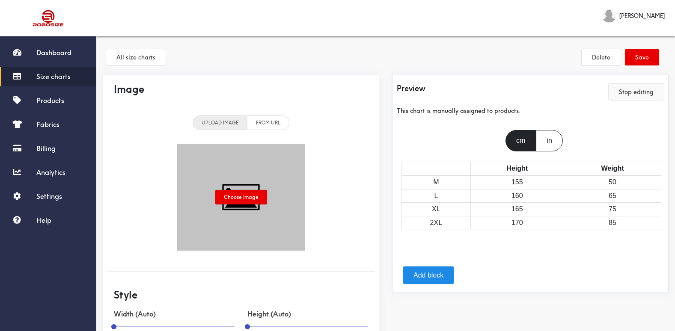
click at [635, 95] on button "Stop editing" at bounding box center [636, 92] width 55 height 16
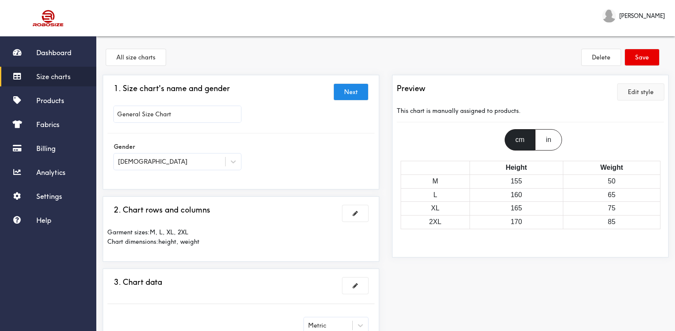
click at [634, 91] on button "Edit style" at bounding box center [641, 92] width 46 height 16
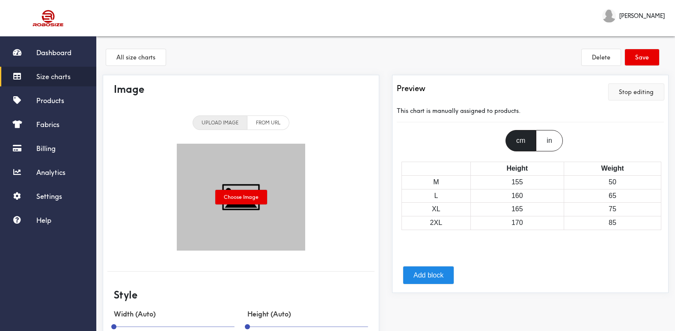
click at [628, 95] on button "Stop editing" at bounding box center [636, 92] width 55 height 16
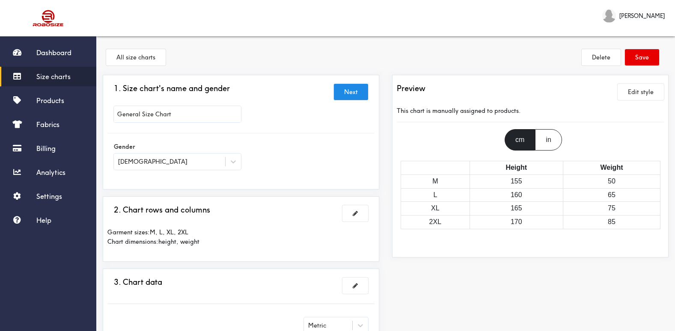
click at [197, 115] on input "General Size Chart" at bounding box center [177, 114] width 127 height 16
click at [634, 93] on button "Edit style" at bounding box center [641, 92] width 46 height 16
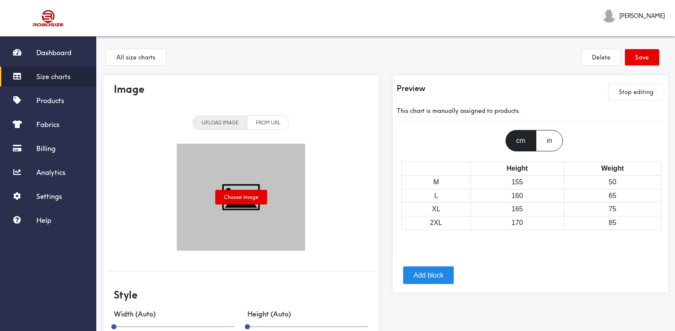
click at [215, 118] on li "UPLOAD IMAGE" at bounding box center [220, 123] width 55 height 15
click at [626, 86] on button "Stop editing" at bounding box center [636, 92] width 55 height 16
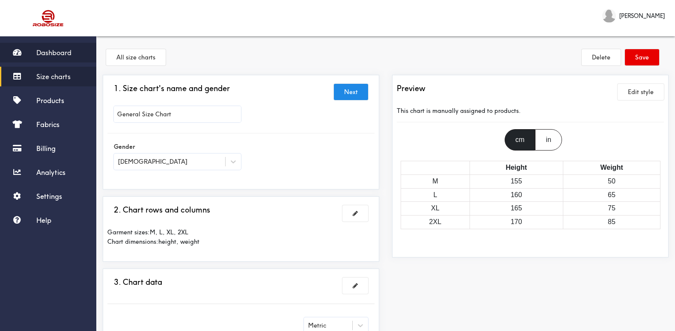
click at [50, 53] on span "Dashboard" at bounding box center [53, 52] width 35 height 9
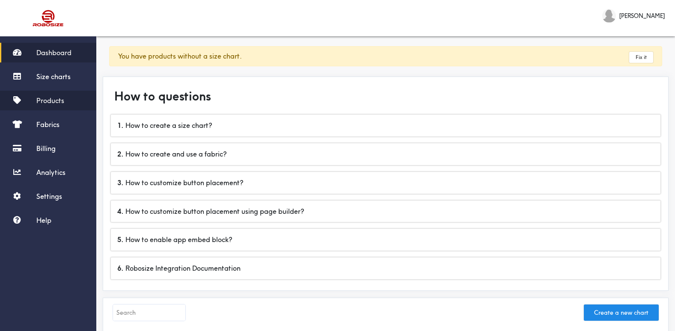
click at [56, 96] on span "Products" at bounding box center [50, 100] width 28 height 9
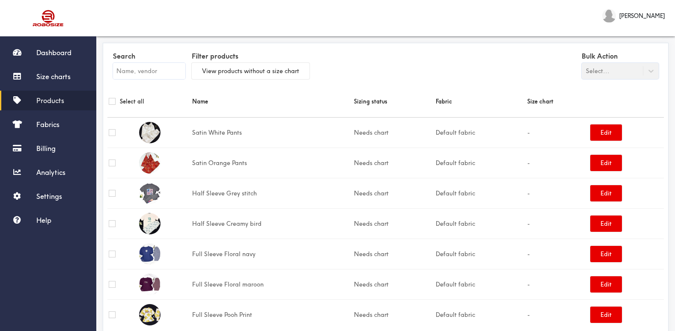
click at [112, 101] on input "checkbox" at bounding box center [112, 101] width 7 height 7
checkbox input "true"
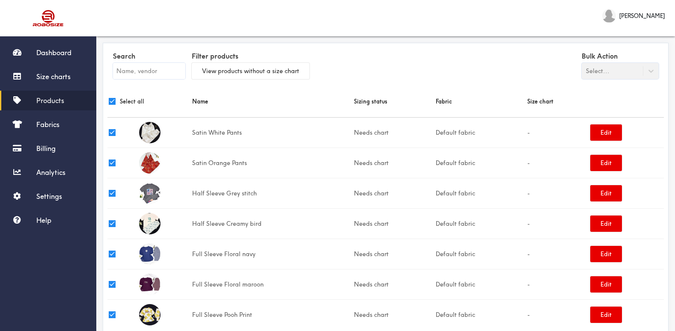
checkbox input "true"
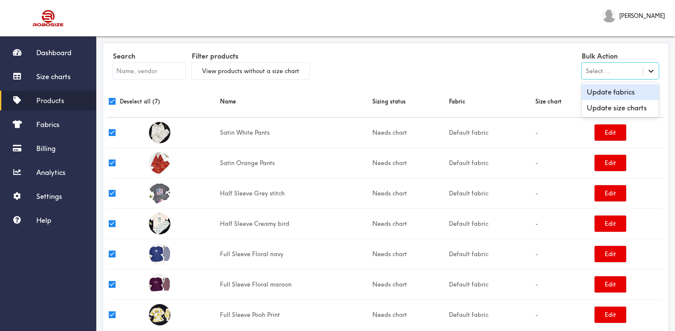
click at [647, 72] on icon at bounding box center [651, 71] width 9 height 9
click at [632, 104] on div "Update size charts" at bounding box center [620, 108] width 77 height 16
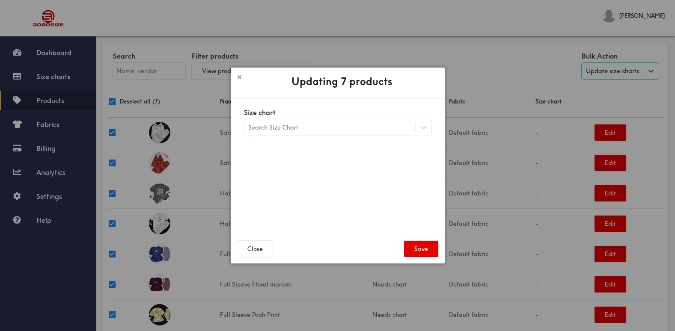
click at [291, 125] on div "Search Size Chart" at bounding box center [273, 127] width 50 height 9
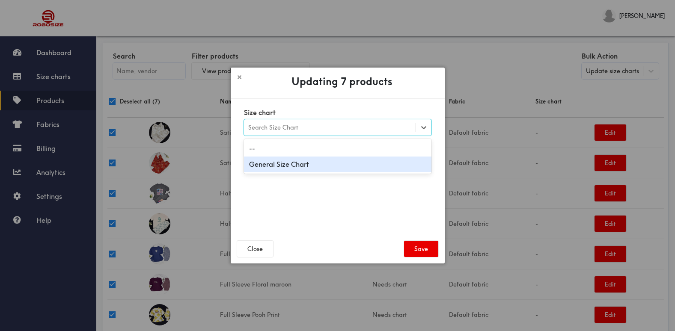
click at [301, 167] on div "General Size Chart" at bounding box center [337, 165] width 187 height 16
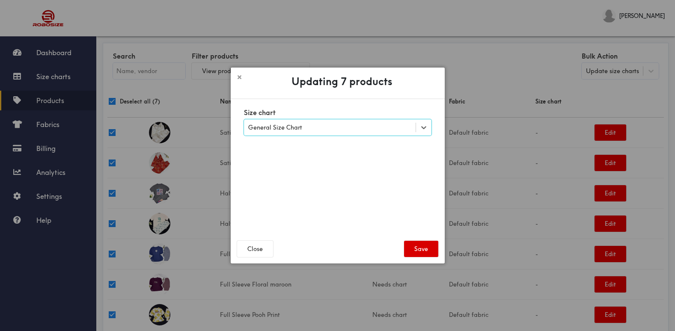
click at [422, 254] on button "Save" at bounding box center [421, 249] width 34 height 16
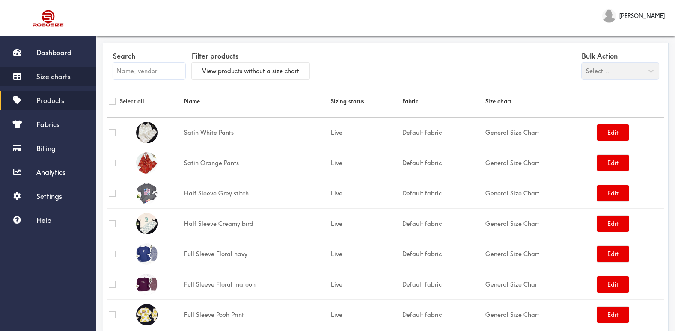
click at [62, 72] on span "Size charts" at bounding box center [53, 76] width 34 height 9
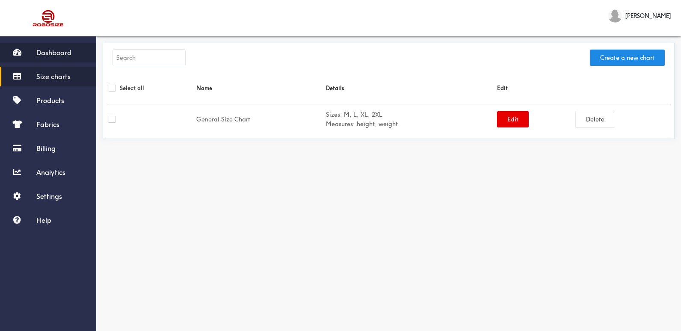
click at [58, 52] on span "Dashboard" at bounding box center [53, 52] width 35 height 9
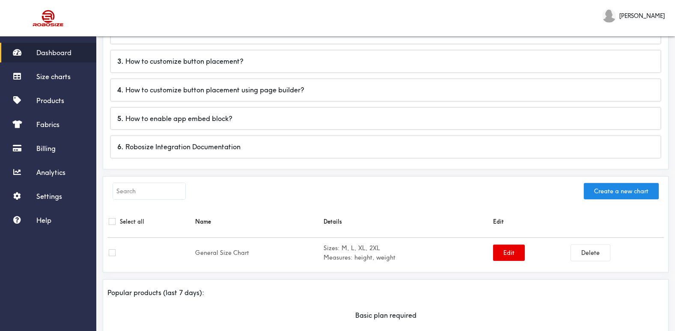
scroll to position [110, 0]
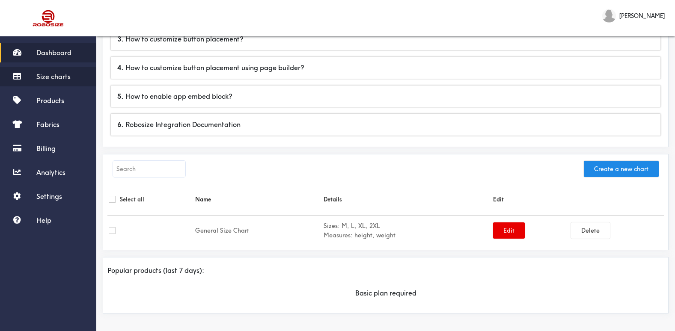
click at [54, 79] on span "Size charts" at bounding box center [53, 76] width 34 height 9
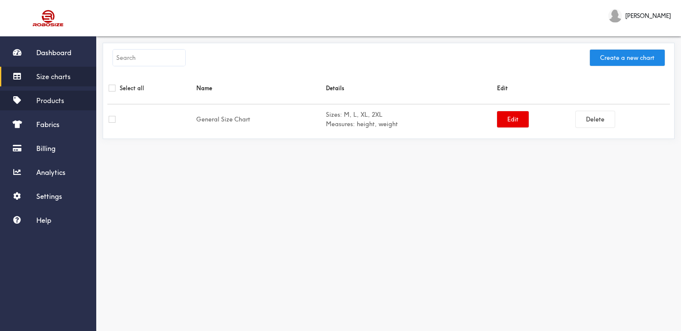
click at [58, 102] on span "Products" at bounding box center [50, 100] width 28 height 9
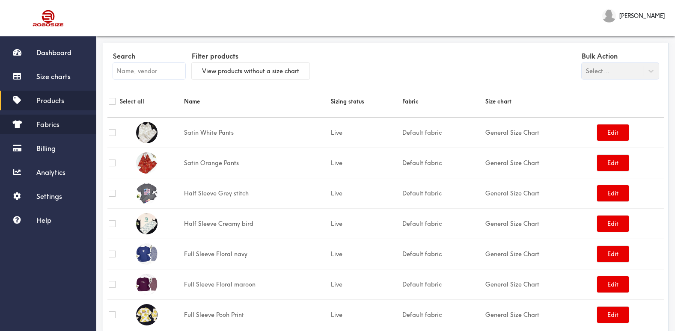
click at [54, 124] on span "Fabrics" at bounding box center [47, 124] width 23 height 9
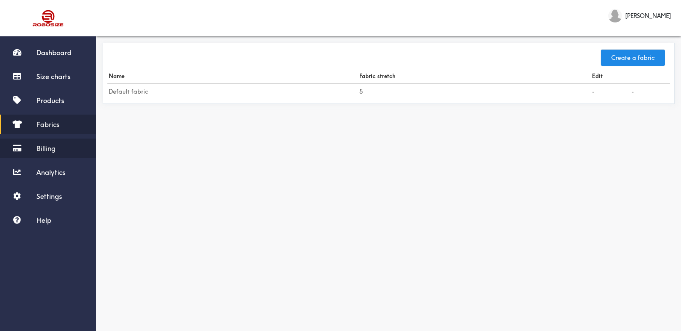
click at [49, 146] on span "Billing" at bounding box center [45, 148] width 19 height 9
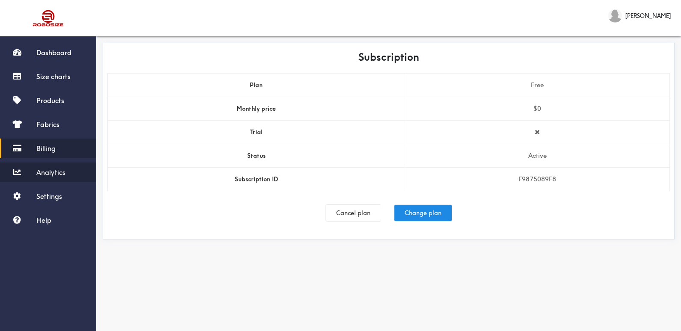
click at [52, 165] on link "Analytics" at bounding box center [48, 173] width 96 height 20
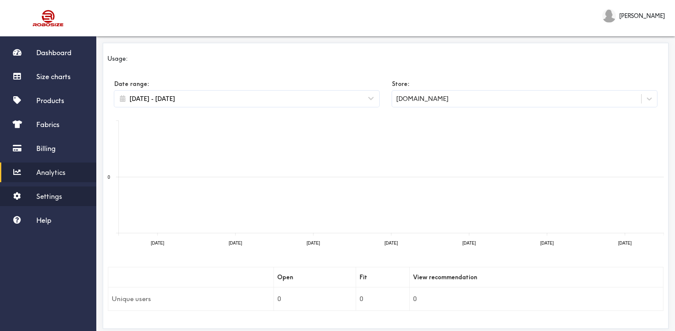
click at [53, 190] on link "Settings" at bounding box center [48, 197] width 96 height 20
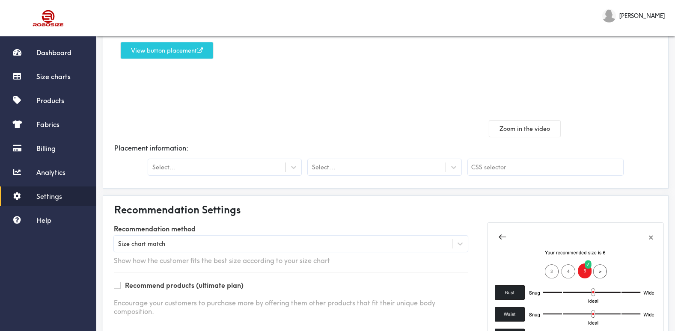
scroll to position [128, 0]
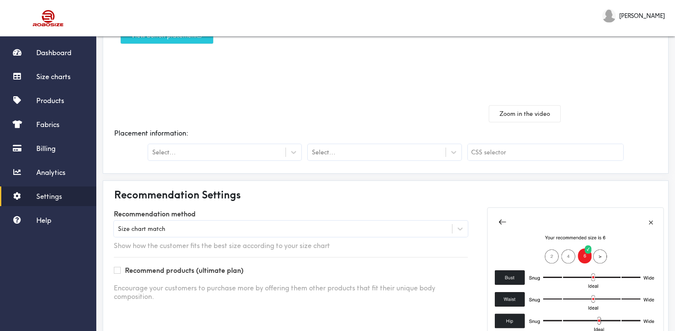
click at [245, 159] on div "Select..." at bounding box center [224, 152] width 153 height 16
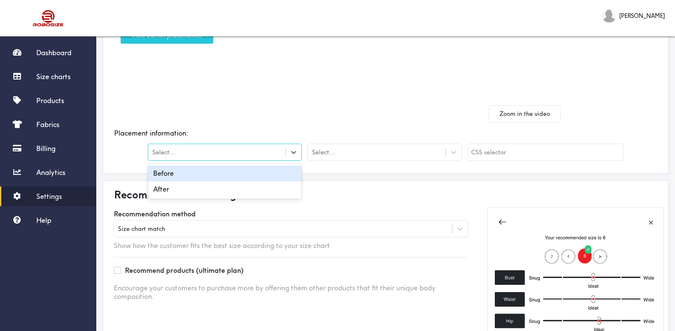
click at [243, 149] on div "Select..." at bounding box center [216, 152] width 137 height 9
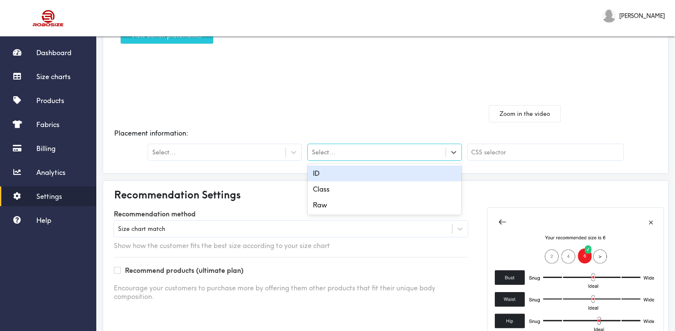
click at [367, 160] on div "Select..." at bounding box center [384, 152] width 153 height 16
click at [364, 154] on div "Select..." at bounding box center [376, 152] width 137 height 9
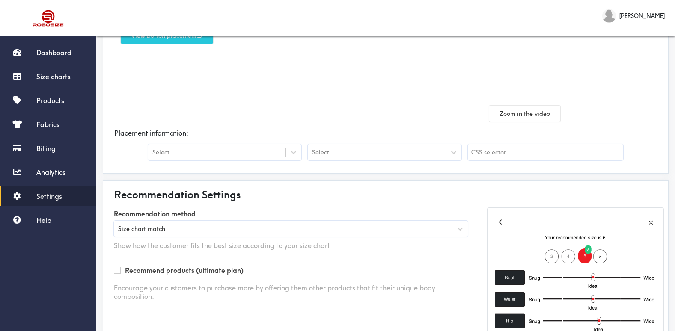
click at [323, 113] on div "Here you can change where the "Find my size" button will show on the product pa…" at bounding box center [246, 47] width 278 height 149
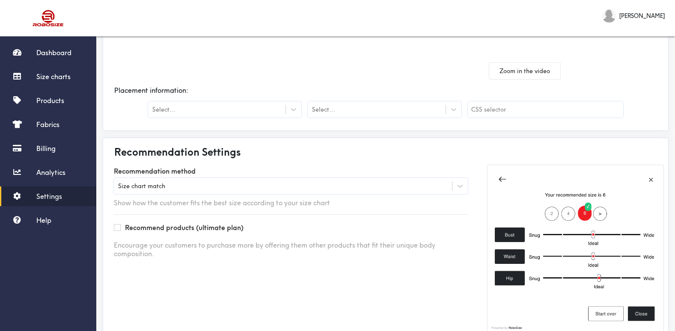
scroll to position [196, 0]
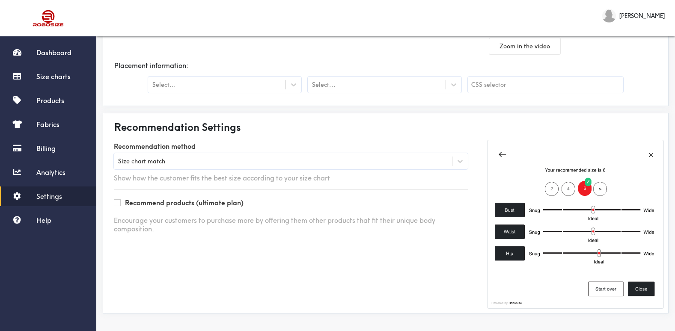
click at [278, 156] on div "Size chart match" at bounding box center [291, 161] width 354 height 16
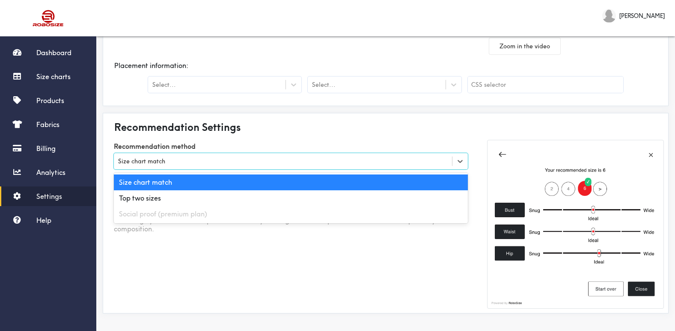
click at [278, 156] on div "Size chart match" at bounding box center [291, 161] width 354 height 16
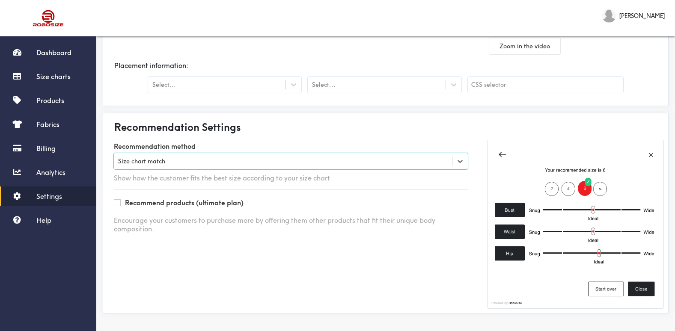
scroll to position [0, 0]
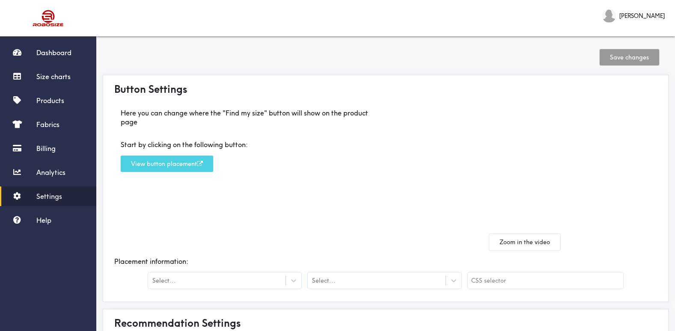
click at [160, 163] on button "View button placement" at bounding box center [167, 164] width 92 height 16
click at [177, 165] on button "View button placement" at bounding box center [167, 164] width 92 height 16
click at [172, 167] on button "View button placement" at bounding box center [167, 164] width 92 height 16
click at [184, 160] on button "View button placement" at bounding box center [167, 164] width 92 height 16
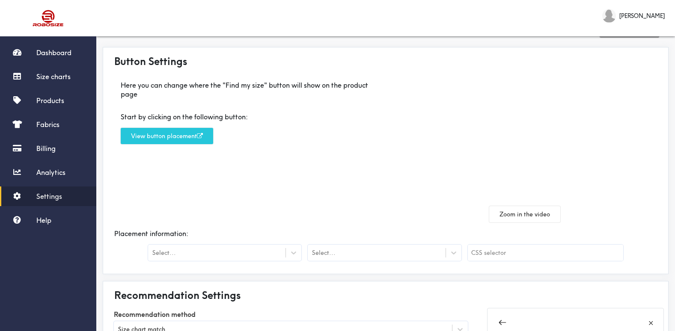
scroll to position [43, 0]
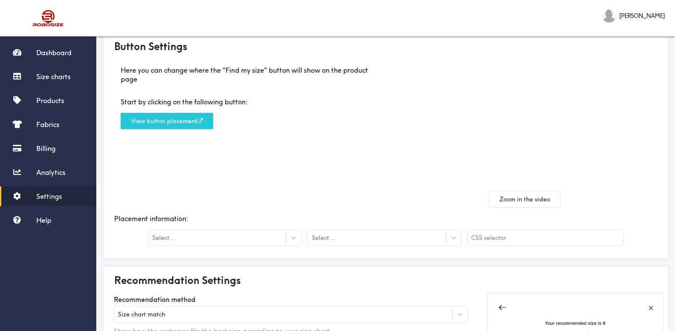
click at [200, 241] on div "Select..." at bounding box center [216, 238] width 137 height 9
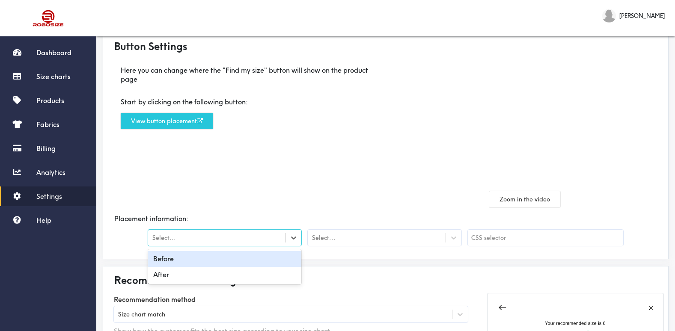
click at [201, 259] on div "Before" at bounding box center [224, 259] width 153 height 16
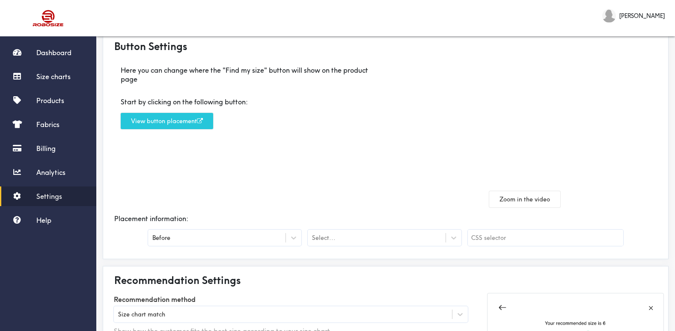
click at [411, 227] on div "Placement information:" at bounding box center [385, 219] width 556 height 23
click at [405, 235] on div "Select..." at bounding box center [376, 238] width 137 height 9
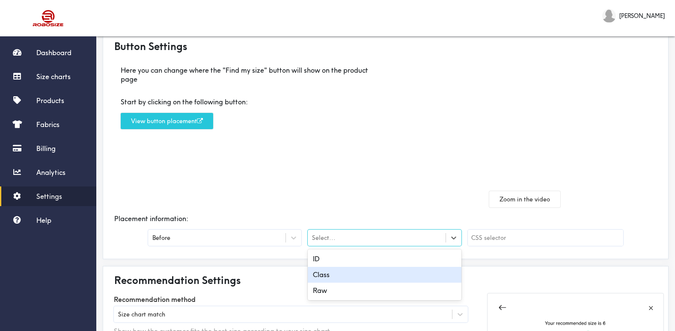
click at [367, 274] on div "Class" at bounding box center [384, 275] width 153 height 16
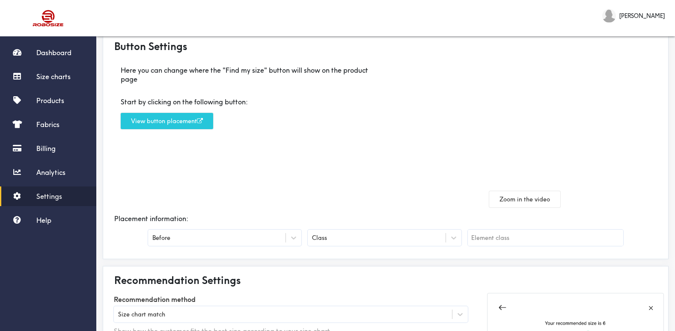
click at [503, 234] on input "text" at bounding box center [545, 238] width 155 height 16
paste input "variant-option"
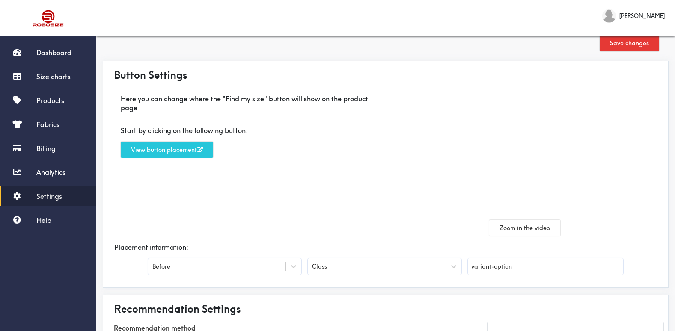
scroll to position [0, 0]
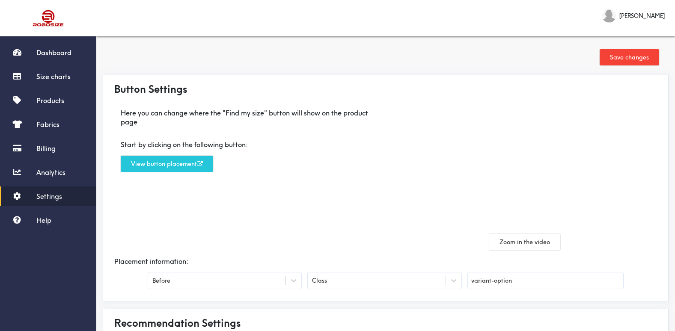
type input "variant-option"
click at [646, 60] on button "Save changes" at bounding box center [629, 57] width 59 height 16
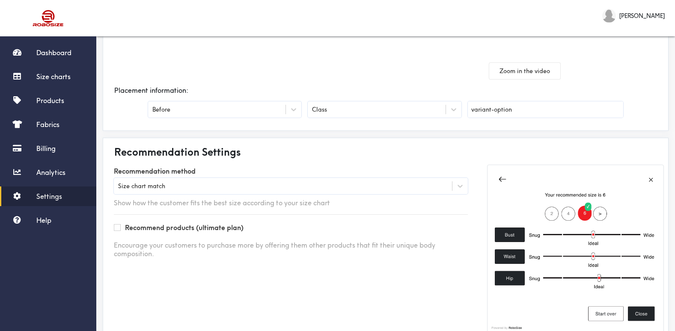
scroll to position [196, 0]
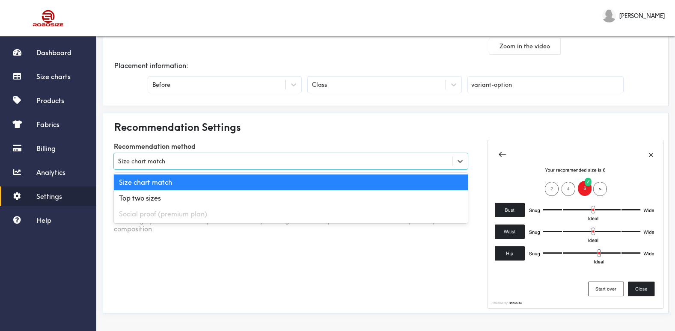
click at [394, 164] on div "Size chart match" at bounding box center [283, 161] width 338 height 9
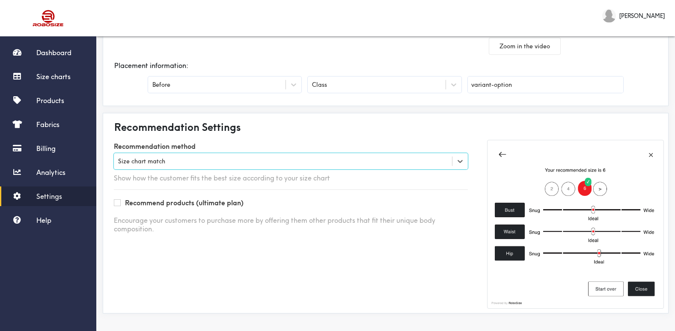
click at [324, 253] on div "Recommendation method Select is focused , press Down to open the menu, Size cha…" at bounding box center [291, 224] width 380 height 169
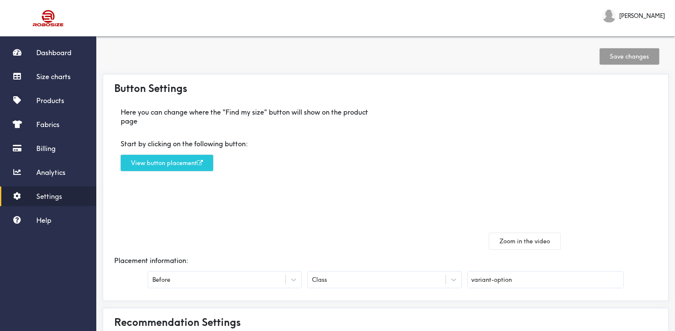
scroll to position [0, 0]
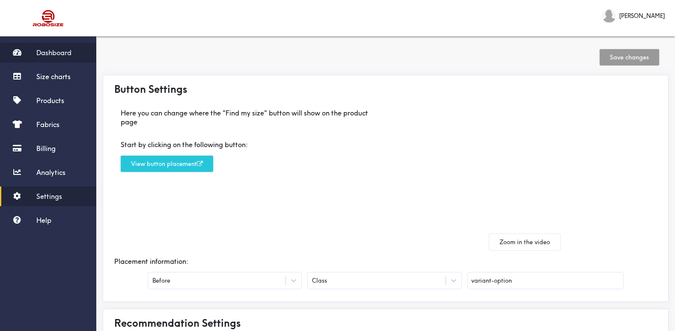
click at [61, 49] on span "Dashboard" at bounding box center [53, 52] width 35 height 9
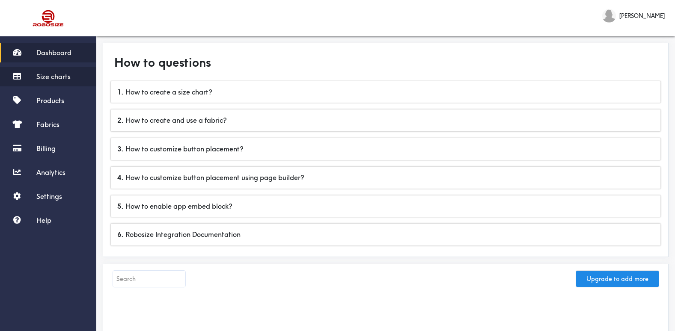
click at [51, 76] on span "Size charts" at bounding box center [53, 76] width 34 height 9
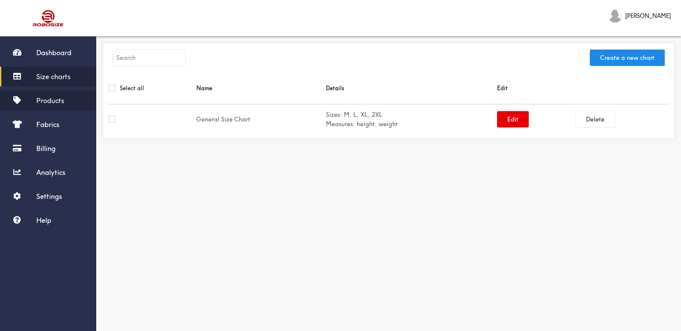
click at [55, 96] on span "Products" at bounding box center [50, 100] width 28 height 9
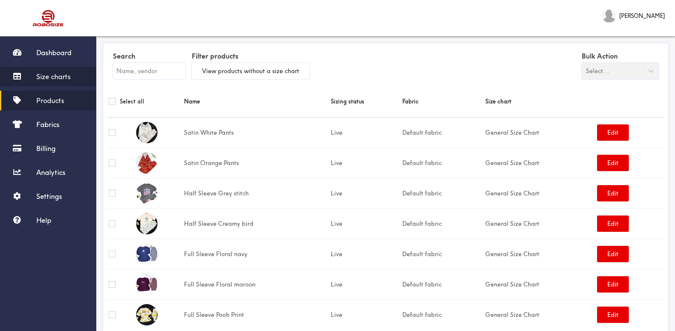
click at [51, 79] on span "Size charts" at bounding box center [53, 76] width 34 height 9
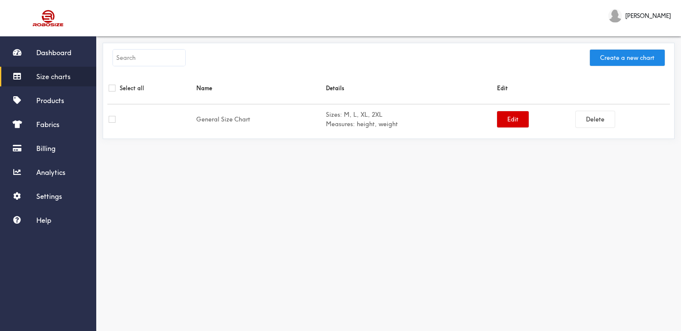
click at [505, 115] on button "Edit" at bounding box center [513, 119] width 32 height 16
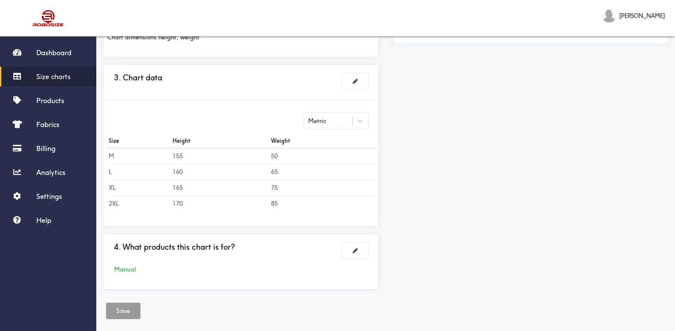
scroll to position [213, 0]
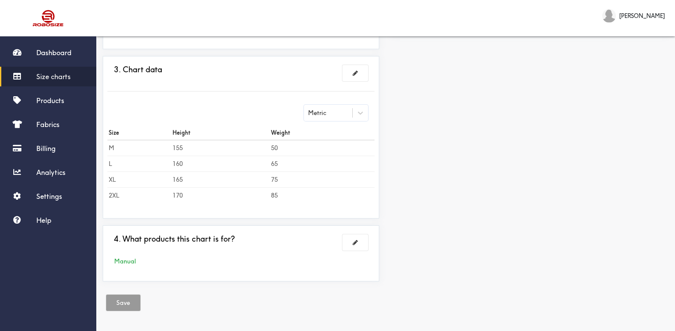
click at [122, 257] on div "Manual" at bounding box center [240, 261] width 267 height 9
click at [58, 102] on span "Products" at bounding box center [50, 100] width 28 height 9
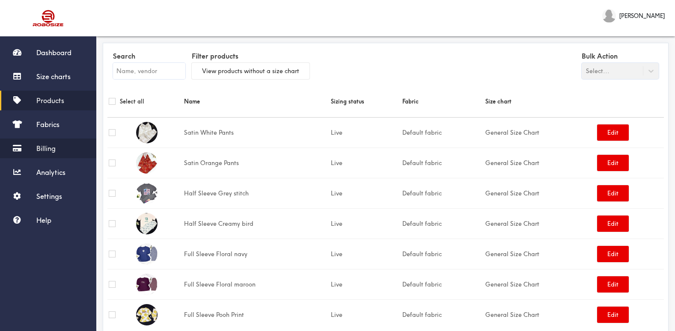
click at [48, 145] on span "Billing" at bounding box center [45, 148] width 19 height 9
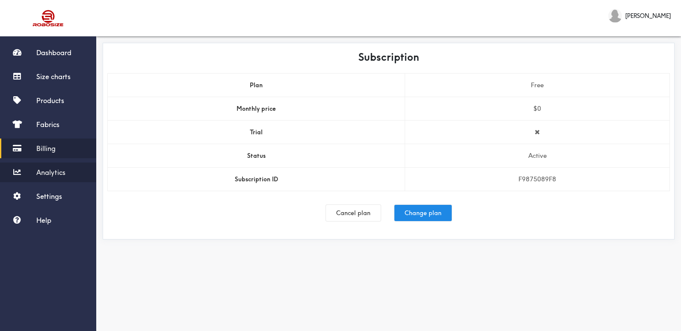
click at [54, 173] on span "Analytics" at bounding box center [50, 172] width 29 height 9
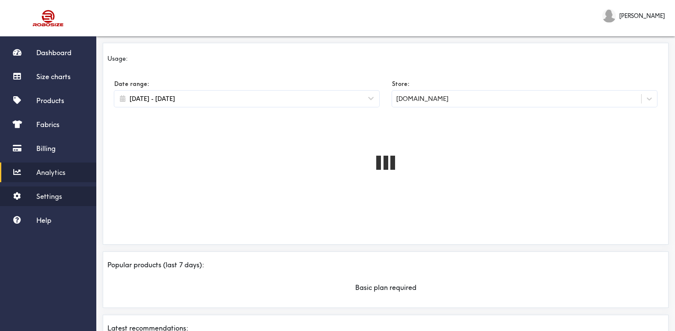
click at [51, 194] on span "Settings" at bounding box center [49, 196] width 26 height 9
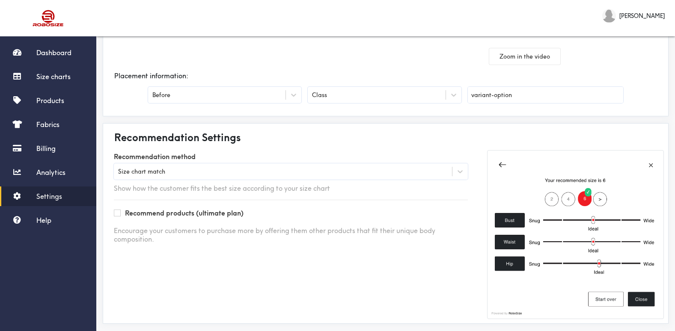
scroll to position [196, 0]
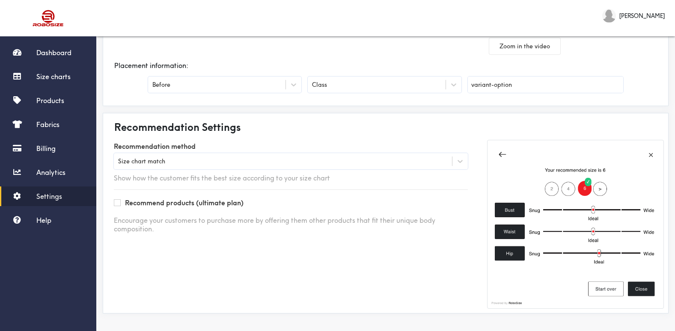
click at [167, 158] on div "Size chart match" at bounding box center [283, 161] width 338 height 9
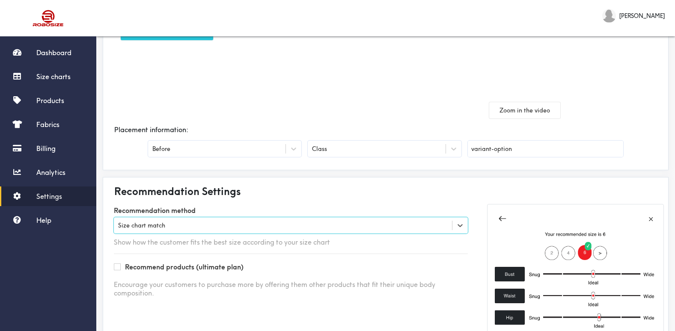
scroll to position [110, 0]
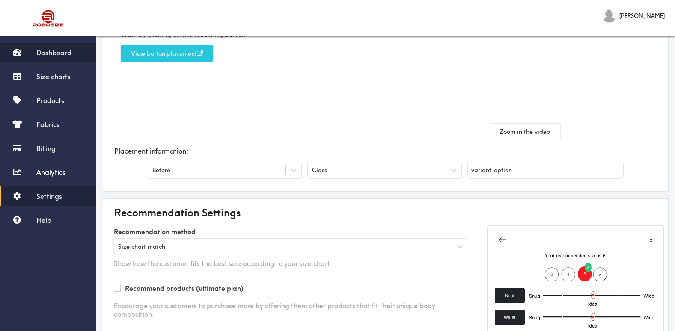
click at [53, 49] on span "Dashboard" at bounding box center [53, 52] width 35 height 9
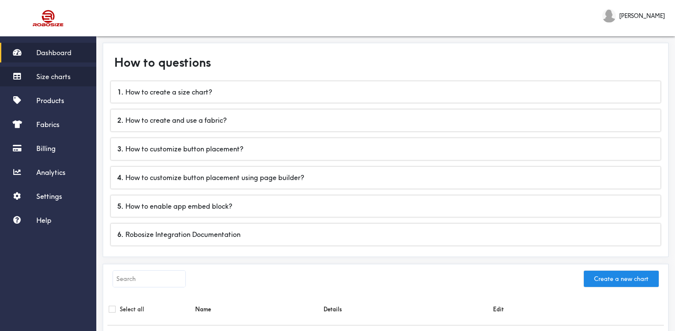
click at [51, 74] on span "Size charts" at bounding box center [53, 76] width 34 height 9
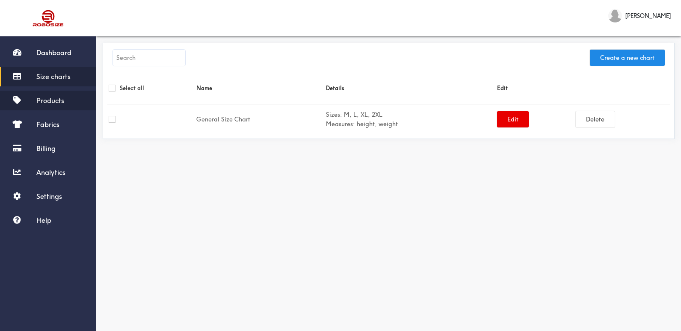
click at [53, 102] on span "Products" at bounding box center [50, 100] width 28 height 9
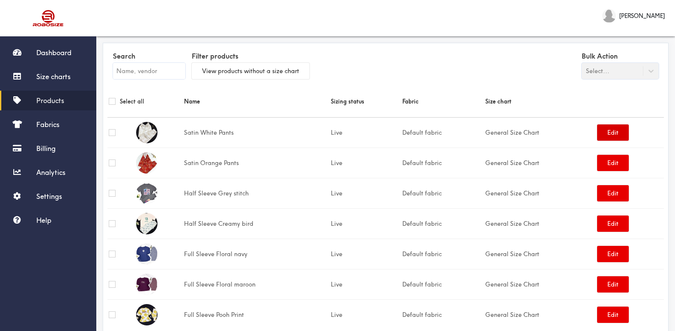
click at [614, 134] on button "Edit" at bounding box center [613, 133] width 32 height 16
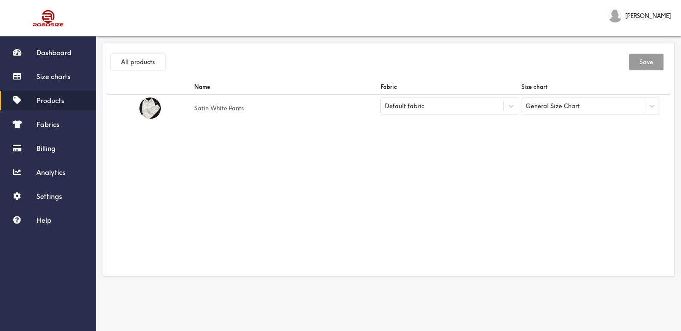
click at [611, 104] on div "General Size Chart" at bounding box center [583, 106] width 122 height 15
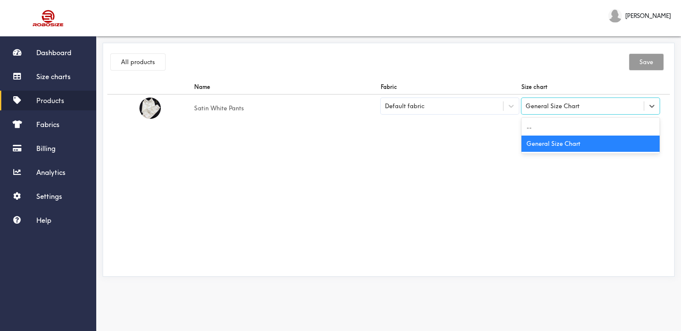
click at [611, 104] on div "General Size Chart" at bounding box center [583, 106] width 122 height 15
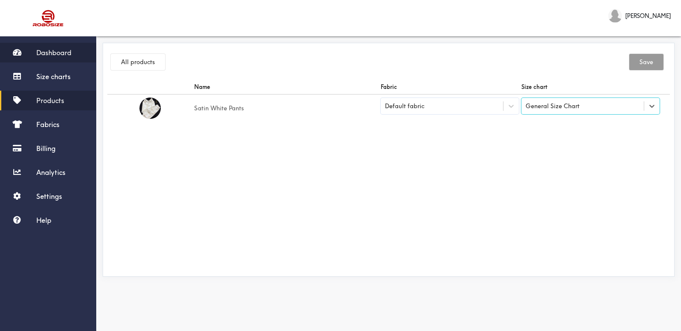
click at [45, 52] on span "Dashboard" at bounding box center [53, 52] width 35 height 9
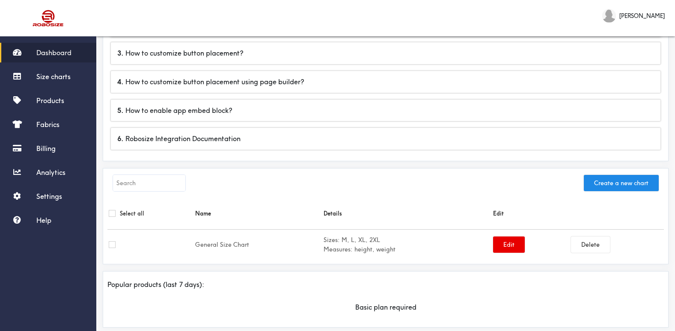
scroll to position [110, 0]
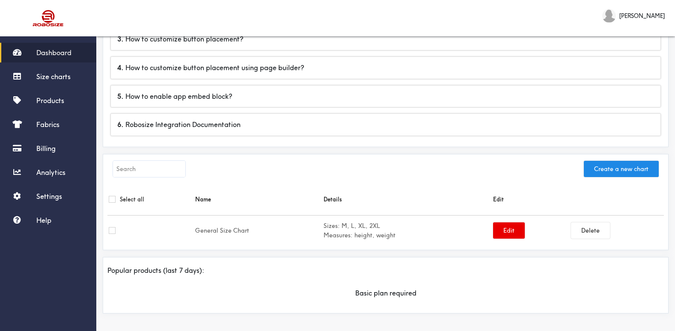
click at [111, 232] on input "checkbox" at bounding box center [112, 230] width 7 height 7
checkbox input "true"
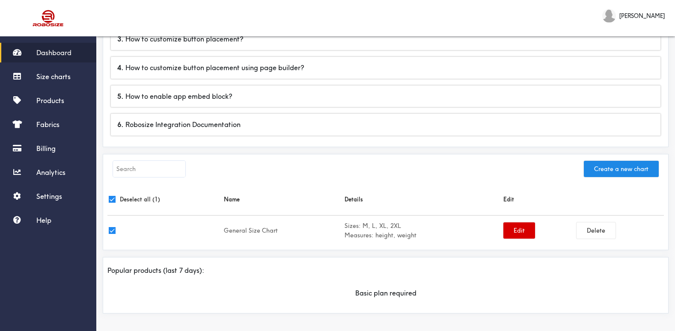
click at [523, 231] on button "Edit" at bounding box center [519, 231] width 32 height 16
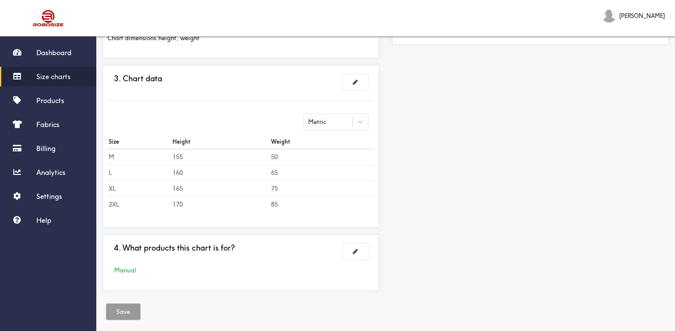
scroll to position [213, 0]
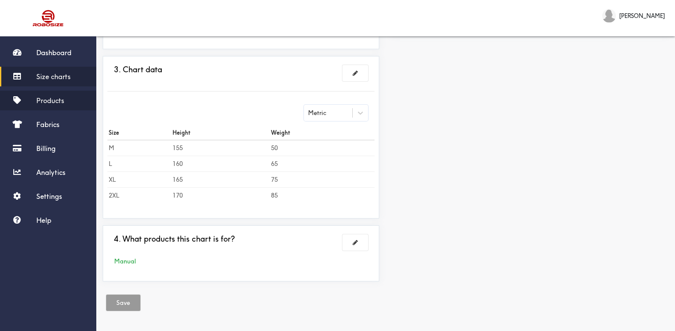
click at [56, 102] on span "Products" at bounding box center [50, 100] width 28 height 9
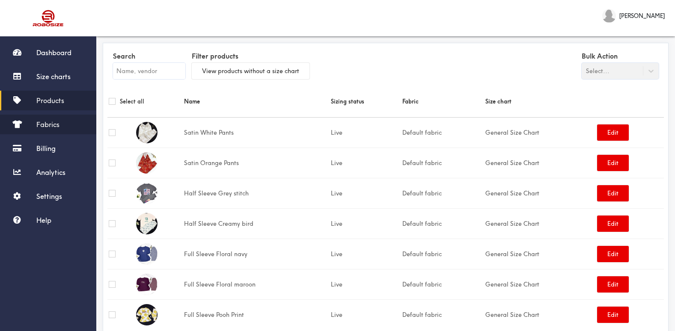
click at [56, 130] on link "Fabrics" at bounding box center [48, 125] width 96 height 20
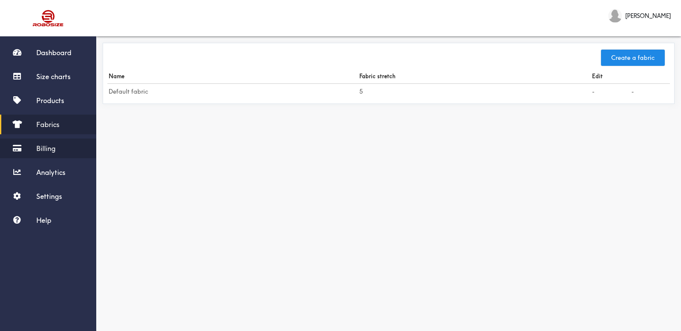
click at [58, 149] on link "Billing" at bounding box center [48, 149] width 96 height 20
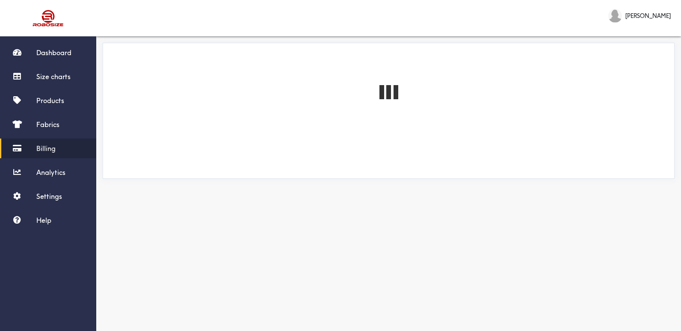
click at [55, 162] on div "Dashboard Size charts Products Fabrics Billing Analytics Settings Help" at bounding box center [48, 136] width 96 height 187
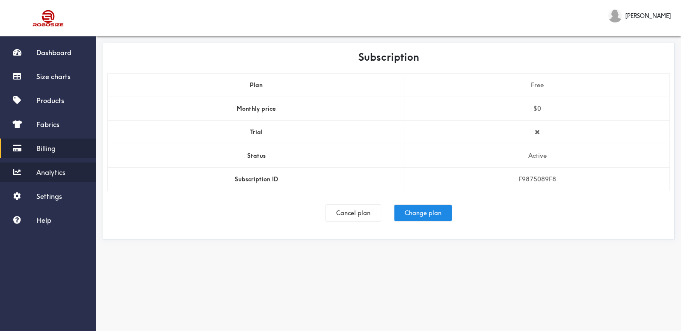
click at [54, 169] on span "Analytics" at bounding box center [50, 172] width 29 height 9
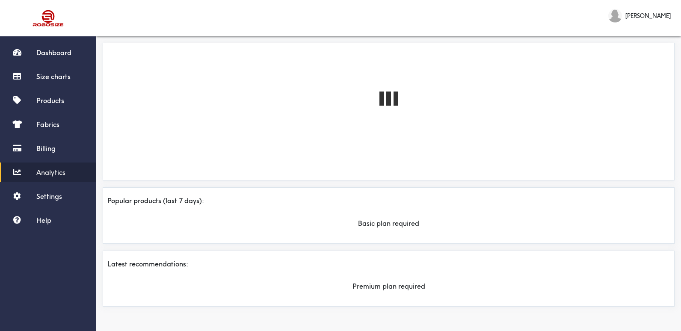
click at [51, 184] on div "Dashboard Size charts Products Fabrics Billing Analytics Settings Help" at bounding box center [48, 136] width 96 height 187
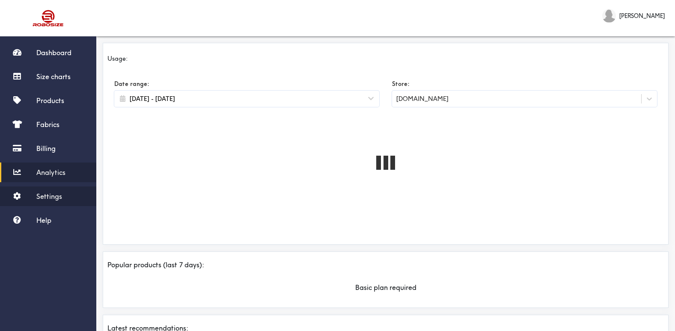
click at [50, 194] on span "Settings" at bounding box center [49, 196] width 26 height 9
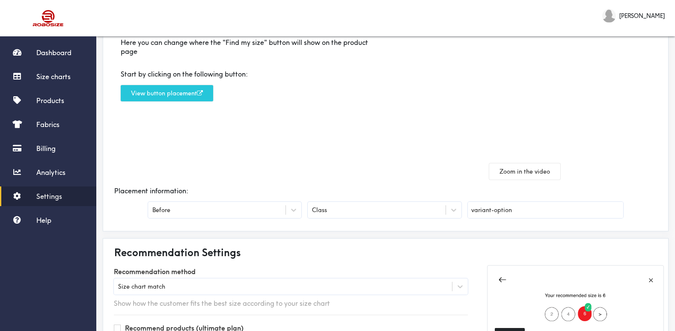
scroll to position [86, 0]
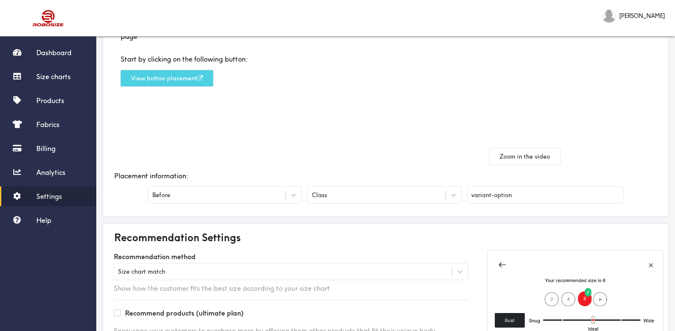
click at [161, 80] on button "View button placement" at bounding box center [167, 78] width 92 height 16
click at [542, 195] on input "variant-option" at bounding box center [545, 195] width 155 height 16
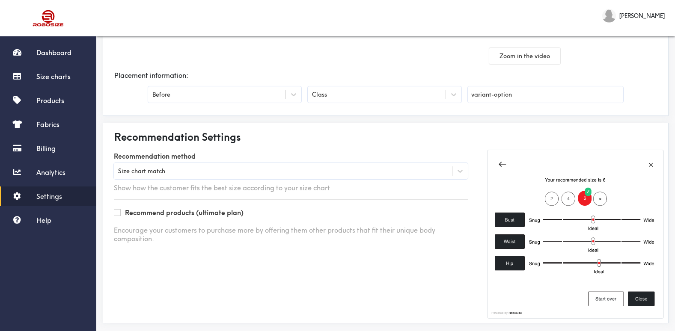
scroll to position [196, 0]
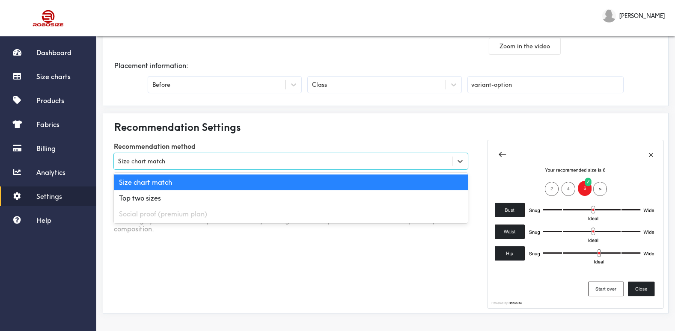
click at [206, 159] on div "Size chart match" at bounding box center [283, 161] width 338 height 9
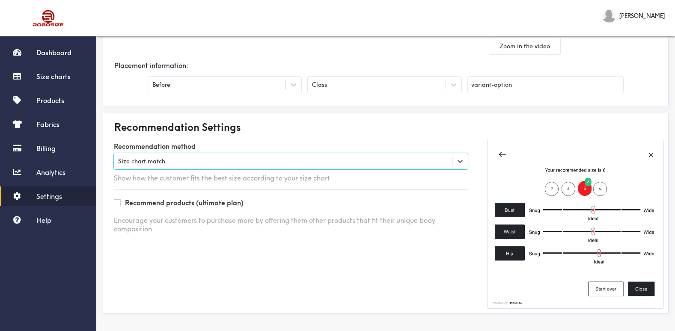
click at [206, 159] on div "Size chart match" at bounding box center [283, 161] width 338 height 9
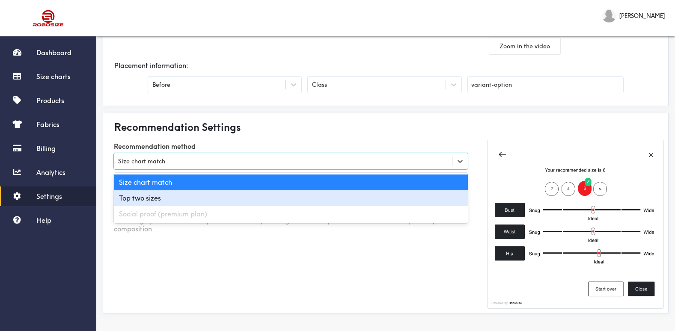
click at [196, 194] on div "Top two sizes" at bounding box center [291, 198] width 354 height 16
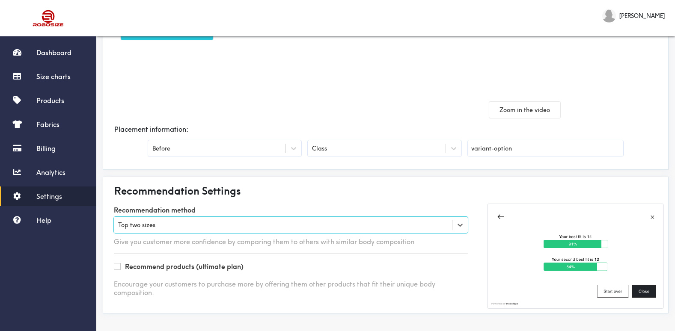
click at [219, 221] on div "Top two sizes" at bounding box center [283, 225] width 338 height 9
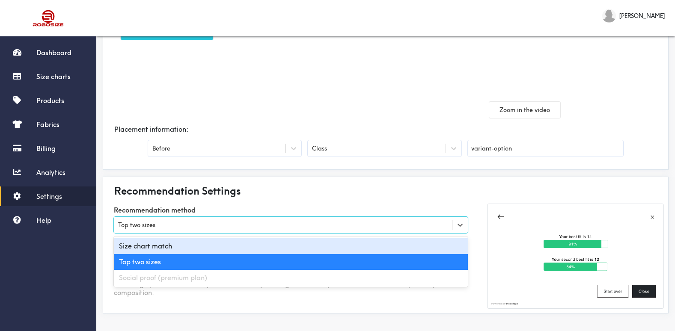
click at [207, 247] on div "Size chart match" at bounding box center [291, 246] width 354 height 16
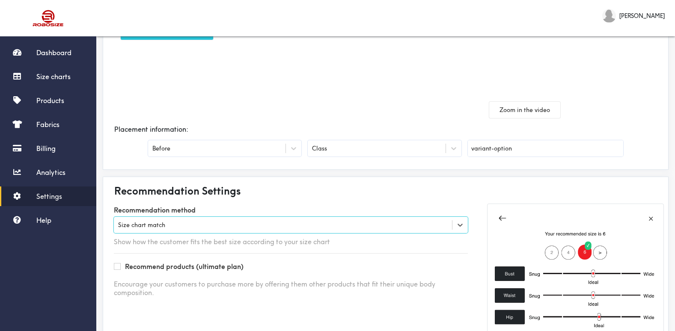
scroll to position [196, 0]
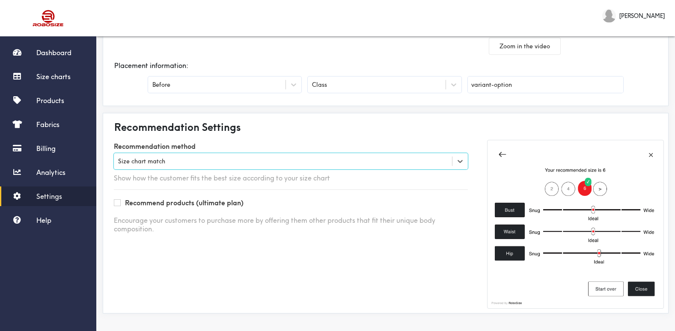
click at [269, 163] on div "Size chart match" at bounding box center [283, 161] width 338 height 9
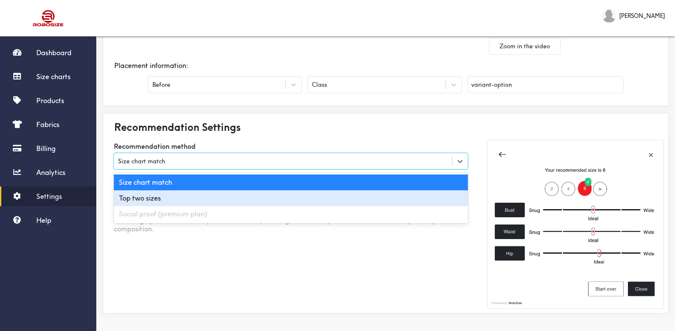
click at [206, 199] on div "Top two sizes" at bounding box center [291, 198] width 354 height 16
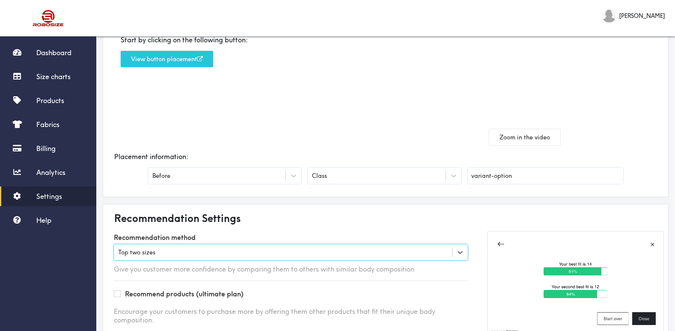
scroll to position [132, 0]
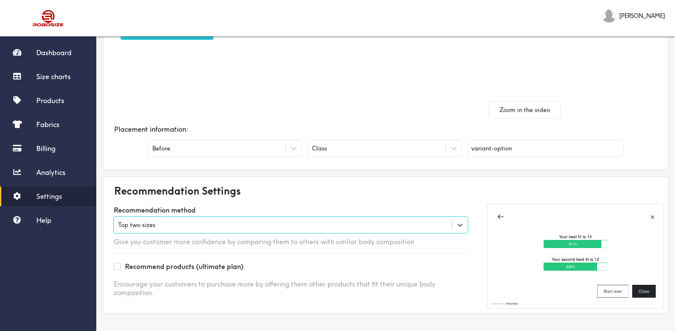
click at [133, 227] on div "Top two sizes" at bounding box center [136, 224] width 37 height 9
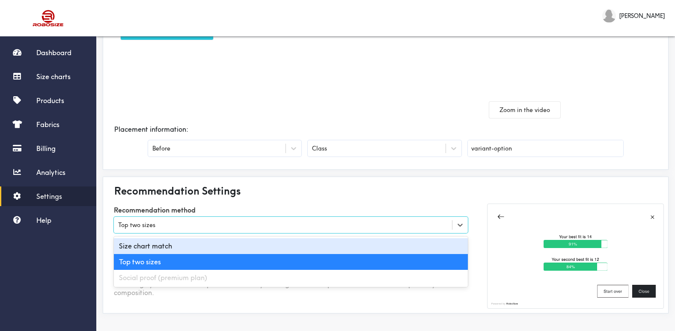
click at [144, 246] on div "Size chart match" at bounding box center [291, 246] width 354 height 16
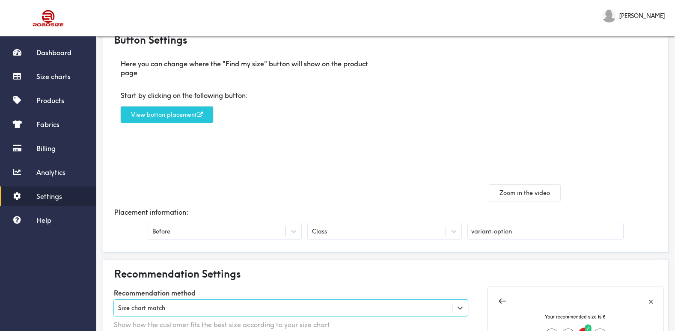
scroll to position [0, 0]
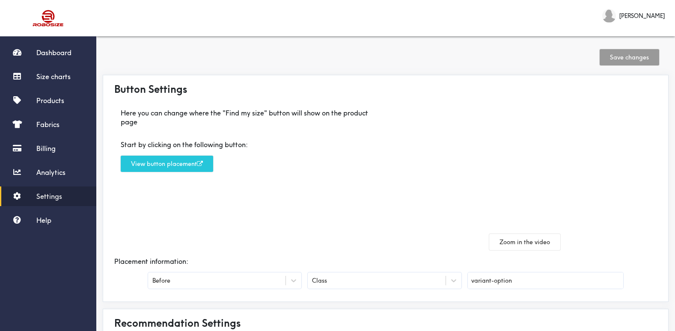
click at [631, 19] on span "[PERSON_NAME]" at bounding box center [641, 15] width 45 height 9
click at [48, 98] on span "Products" at bounding box center [50, 100] width 28 height 9
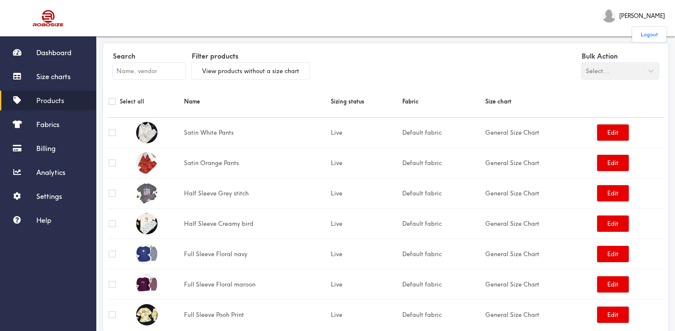
click at [616, 75] on div at bounding box center [337, 165] width 675 height 331
click at [630, 72] on div "Bulk Action Select..." at bounding box center [620, 65] width 77 height 30
click at [610, 67] on div "Bulk Action Select..." at bounding box center [620, 65] width 77 height 30
click at [470, 57] on div "Search Filter products View products without a size chart Bulk Action Select..." at bounding box center [385, 67] width 556 height 38
click at [210, 70] on button "View products without a size chart" at bounding box center [251, 71] width 118 height 16
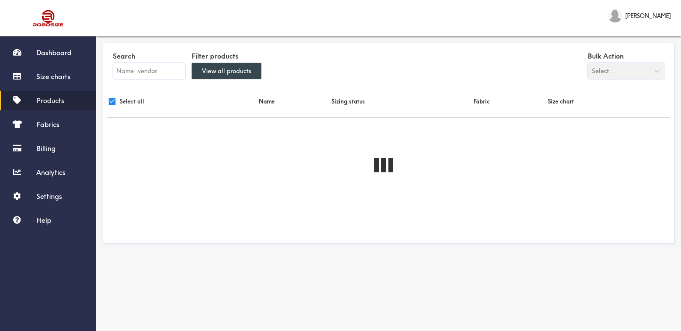
checkbox input "true"
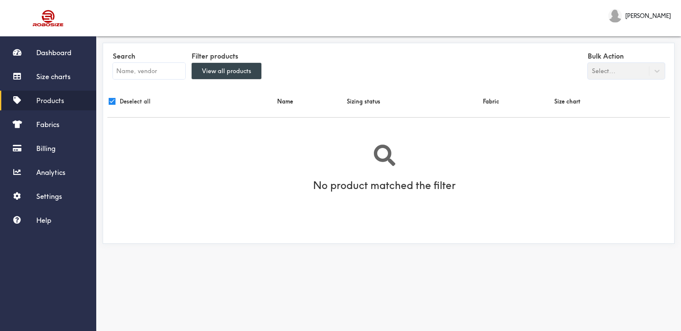
click at [219, 74] on button "View all products" at bounding box center [227, 71] width 70 height 16
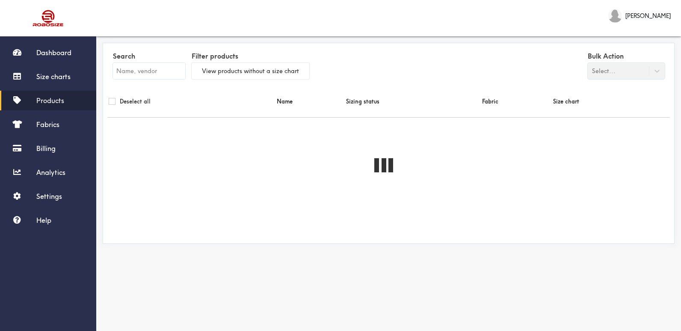
checkbox input "false"
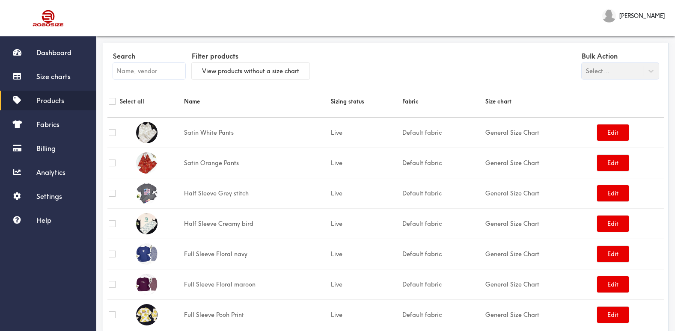
click at [634, 71] on div "Bulk Action Select..." at bounding box center [620, 65] width 77 height 30
click at [55, 47] on link "Dashboard" at bounding box center [48, 53] width 96 height 20
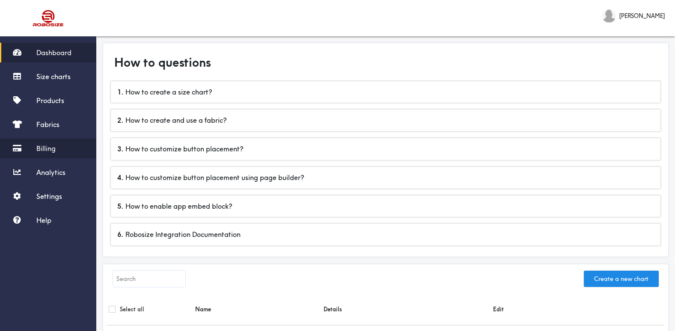
click at [49, 141] on link "Billing" at bounding box center [48, 149] width 96 height 20
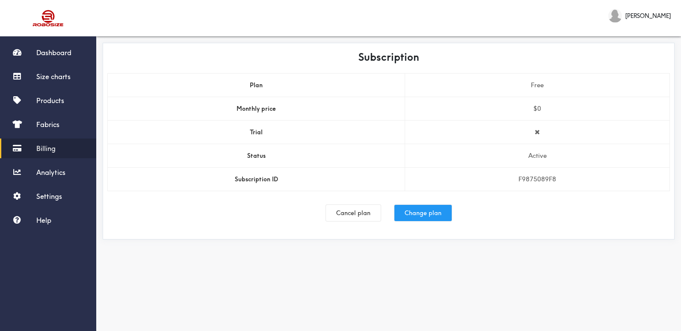
click at [438, 211] on button "Change plan" at bounding box center [423, 213] width 57 height 16
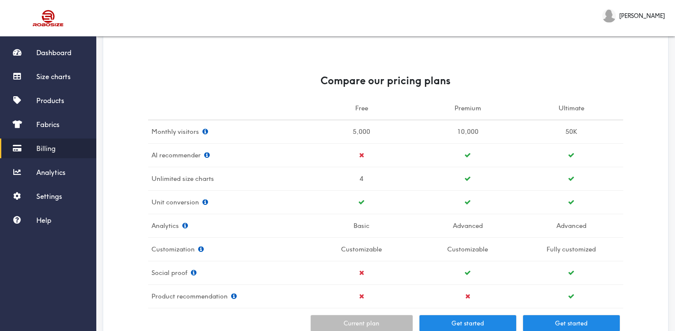
scroll to position [171, 0]
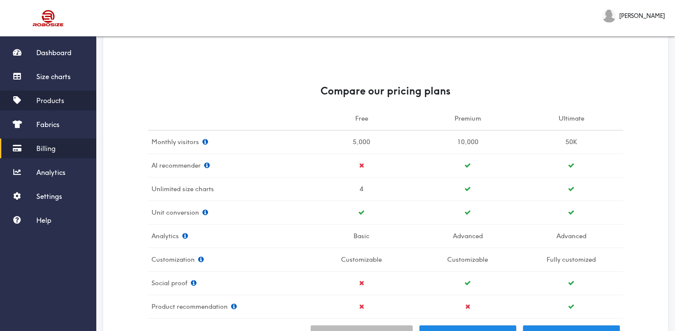
click at [45, 98] on span "Products" at bounding box center [50, 100] width 28 height 9
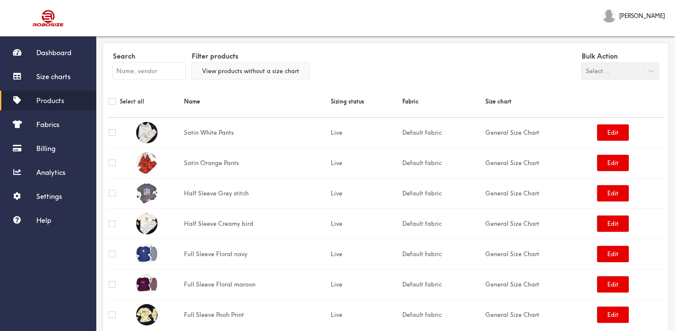
click at [247, 71] on button "View products without a size chart" at bounding box center [251, 71] width 118 height 16
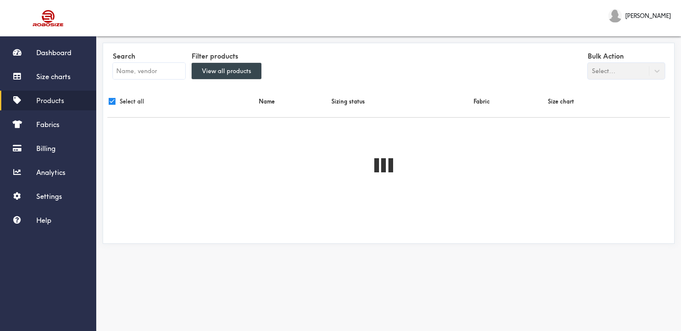
checkbox input "true"
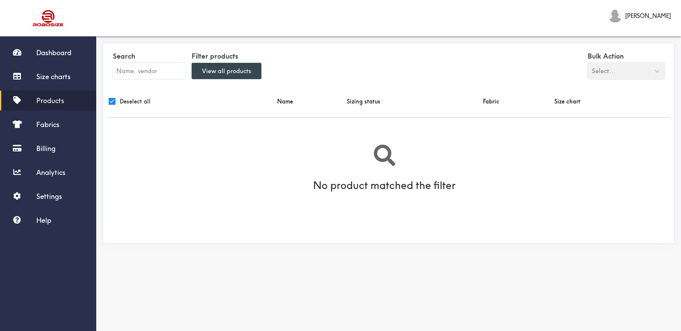
click at [247, 71] on button "View all products" at bounding box center [227, 71] width 70 height 16
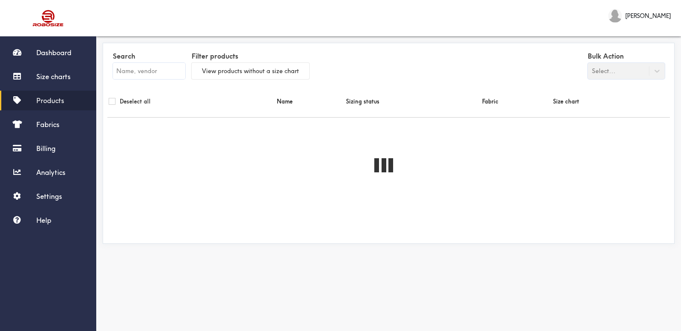
checkbox input "false"
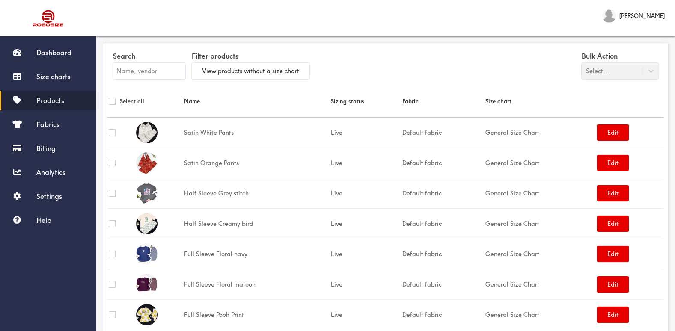
click at [159, 66] on input "text" at bounding box center [149, 71] width 72 height 16
click at [438, 68] on div "Search Filter products View products without a size chart Bulk Action Select..." at bounding box center [385, 67] width 556 height 38
click at [633, 66] on div "Bulk Action Select..." at bounding box center [620, 65] width 77 height 30
click at [133, 78] on input "text" at bounding box center [149, 71] width 72 height 16
click at [396, 66] on div "Search Filter products View products without a size chart Bulk Action Select..." at bounding box center [385, 67] width 556 height 38
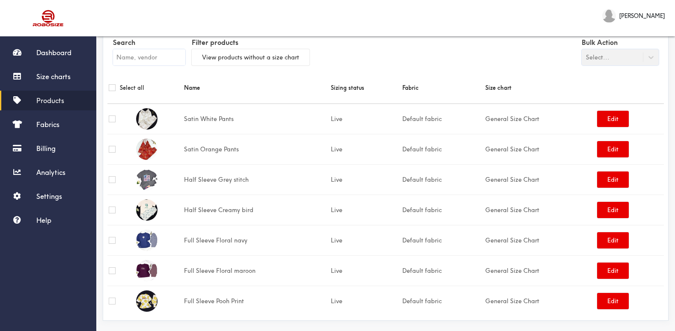
scroll to position [21, 0]
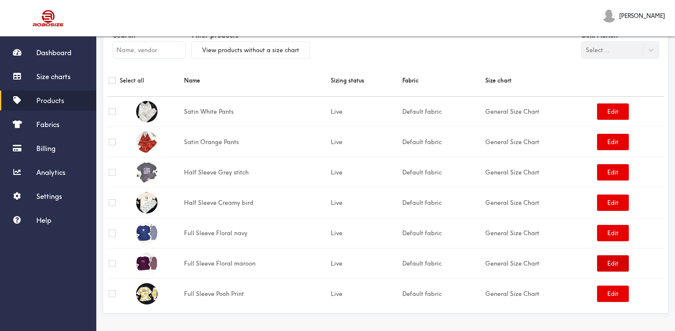
click at [609, 262] on button "Edit" at bounding box center [613, 264] width 32 height 16
